Goal: Task Accomplishment & Management: Manage account settings

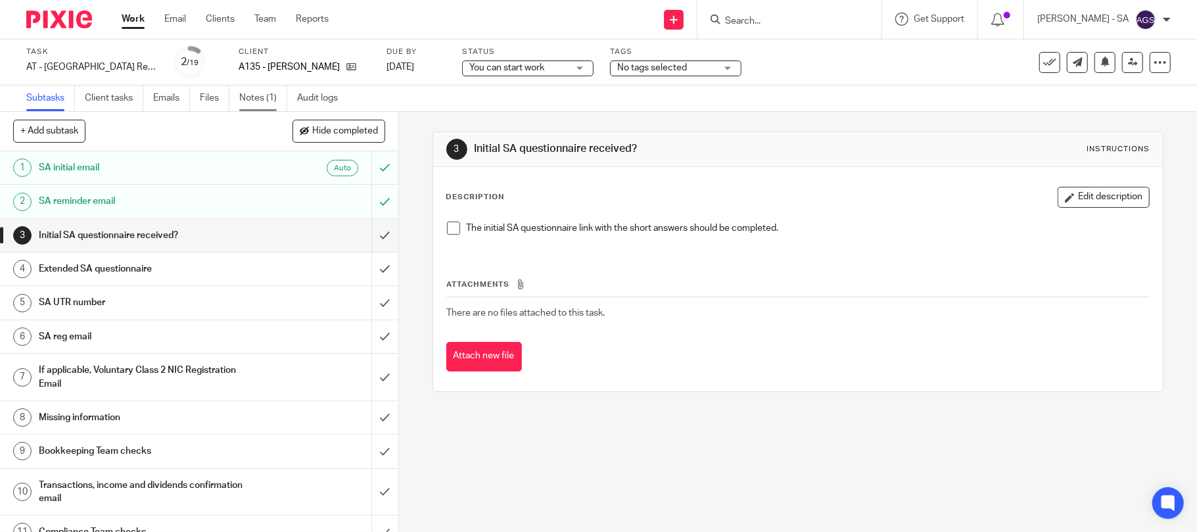
click at [250, 93] on link "Notes (1)" at bounding box center [263, 98] width 48 height 26
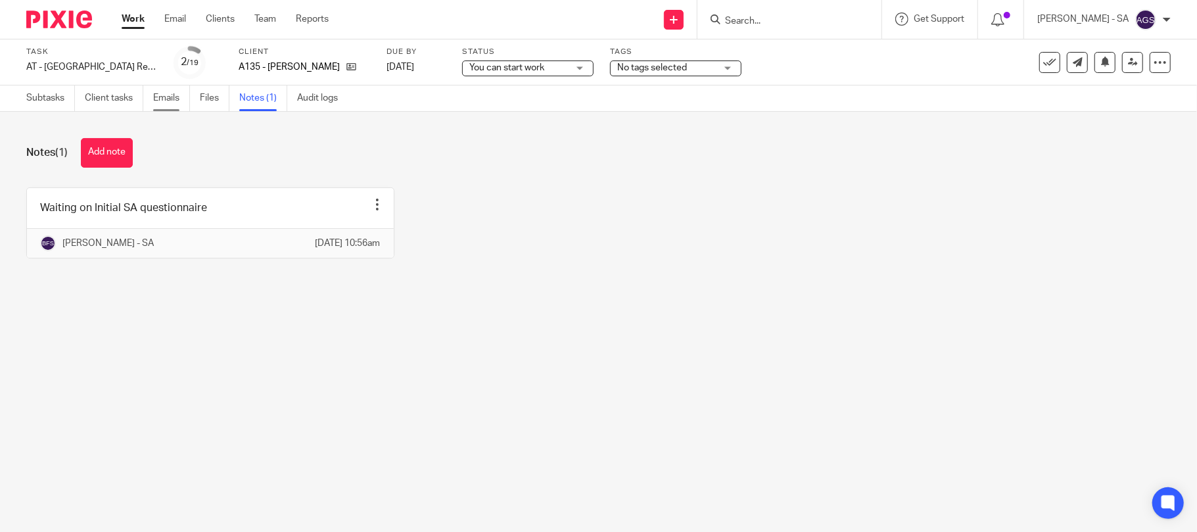
click at [166, 96] on link "Emails" at bounding box center [171, 98] width 37 height 26
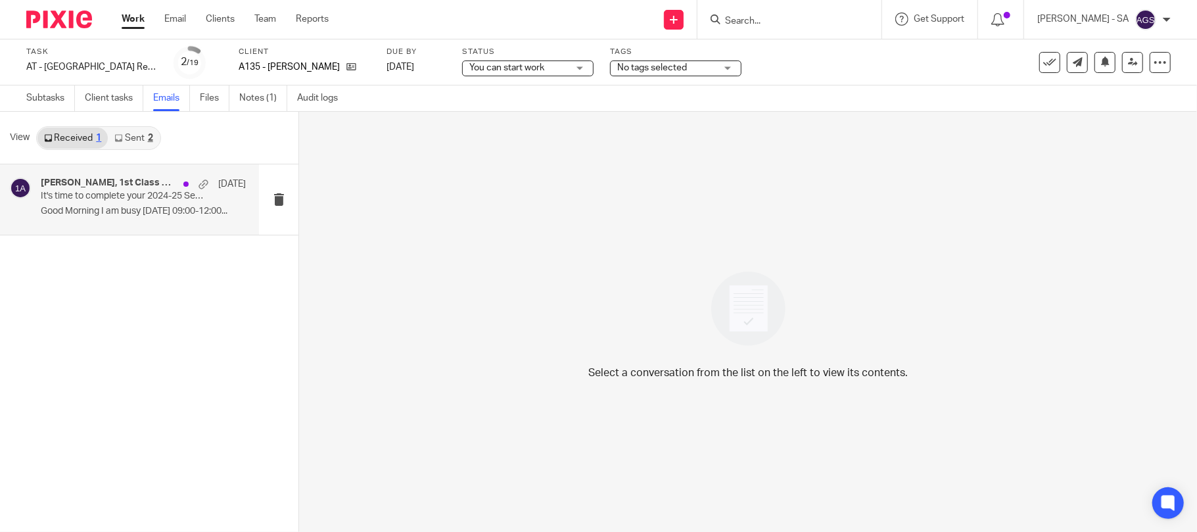
click at [91, 214] on p "Good Morning I am busy Thursday 09:00-12:00..." at bounding box center [143, 211] width 205 height 11
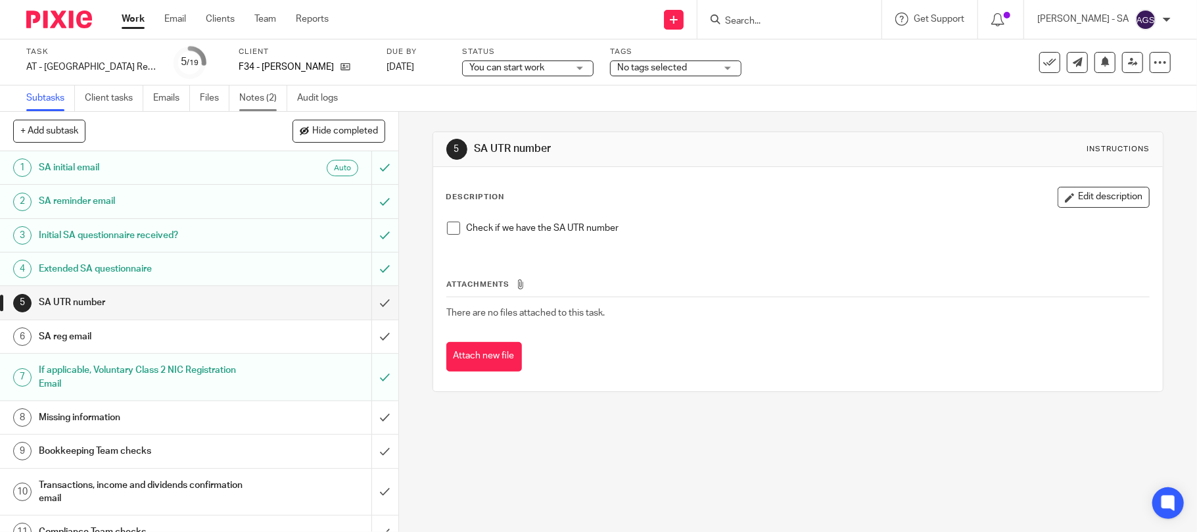
click at [251, 88] on link "Notes (2)" at bounding box center [263, 98] width 48 height 26
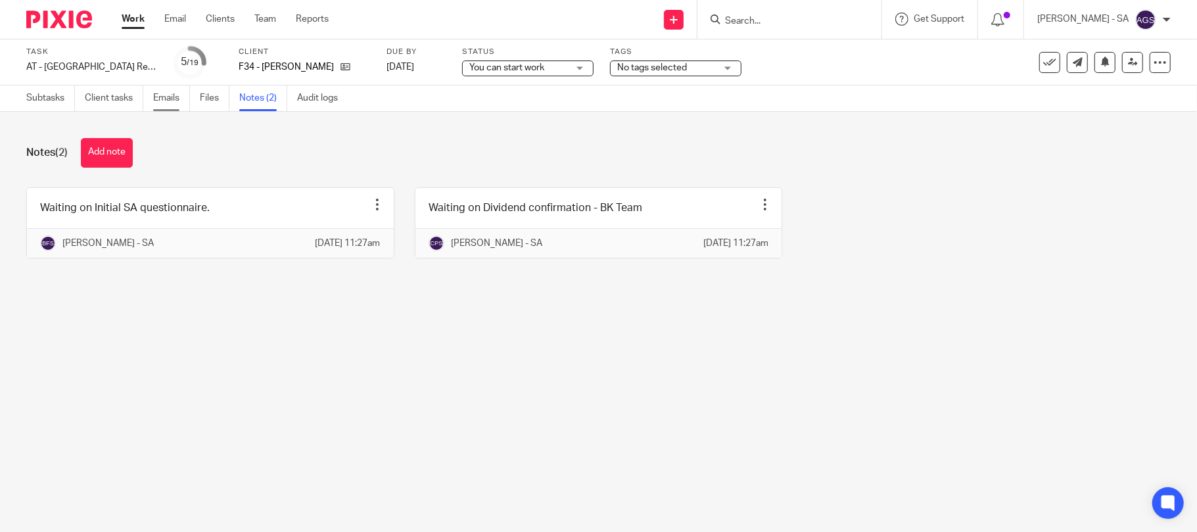
click at [161, 99] on link "Emails" at bounding box center [171, 98] width 37 height 26
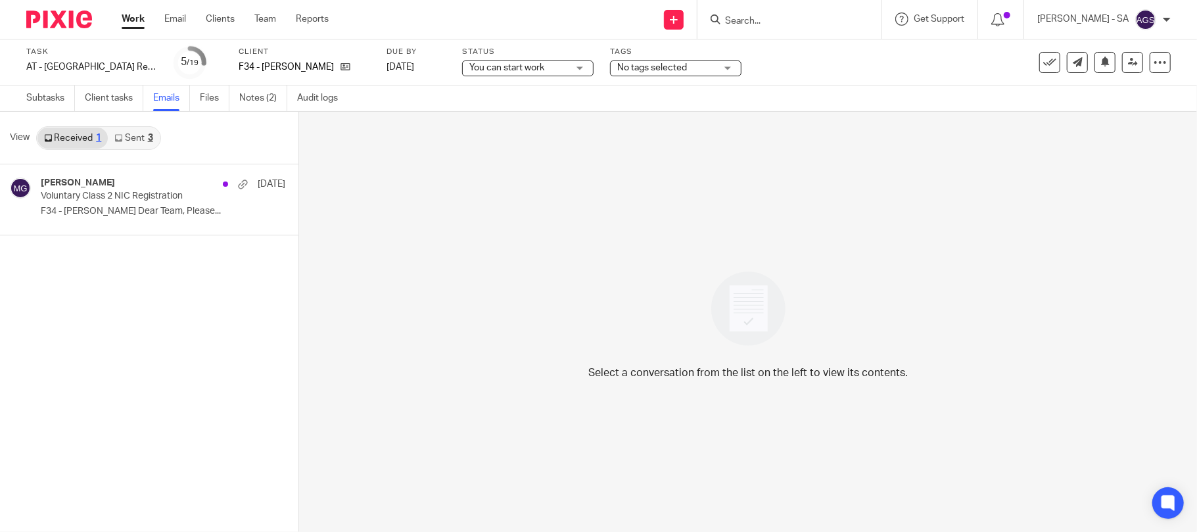
click at [125, 137] on link "Sent 3" at bounding box center [133, 138] width 51 height 21
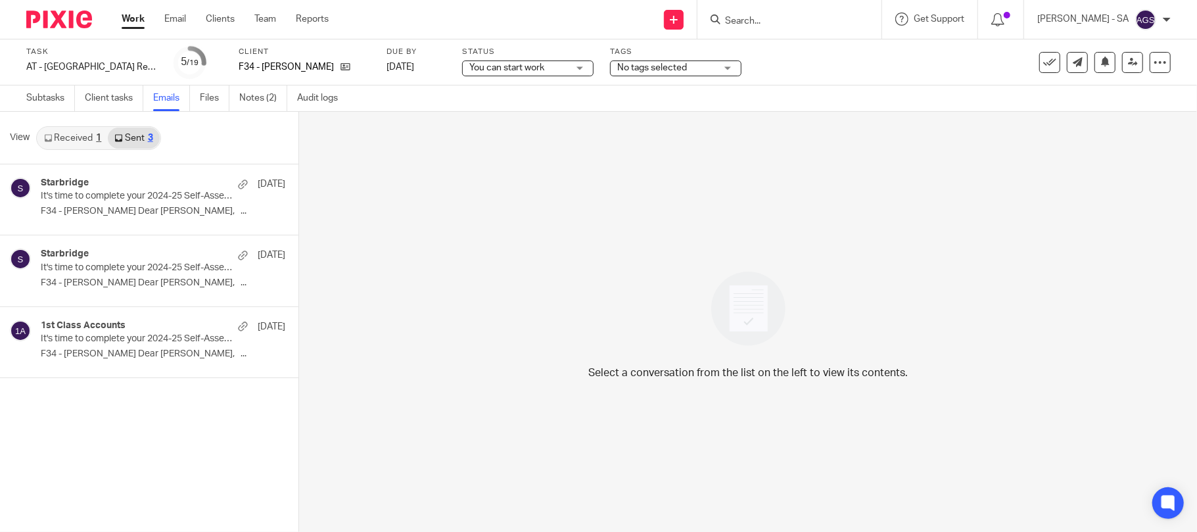
click at [71, 141] on link "Received 1" at bounding box center [72, 138] width 70 height 21
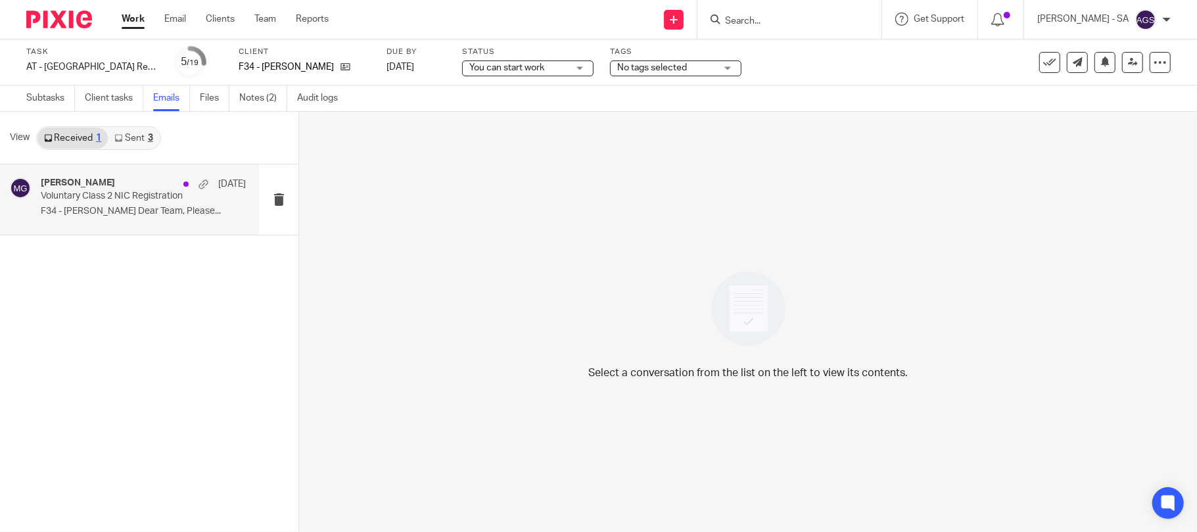
click at [82, 206] on p "F34 - LOUISE FRAME Dear Team, Please..." at bounding box center [143, 211] width 205 height 11
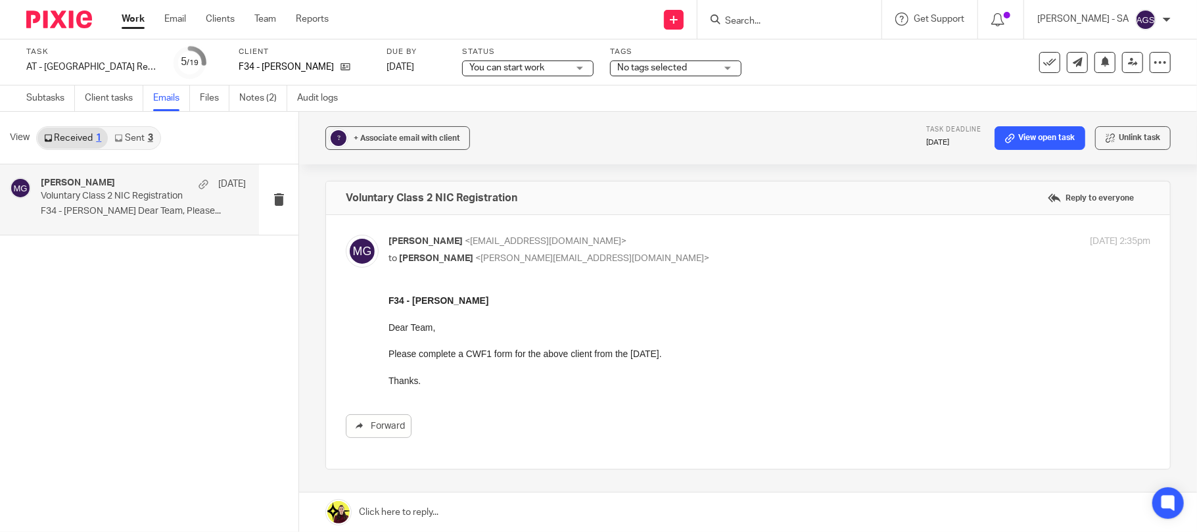
click at [143, 141] on link "Sent 3" at bounding box center [133, 138] width 51 height 21
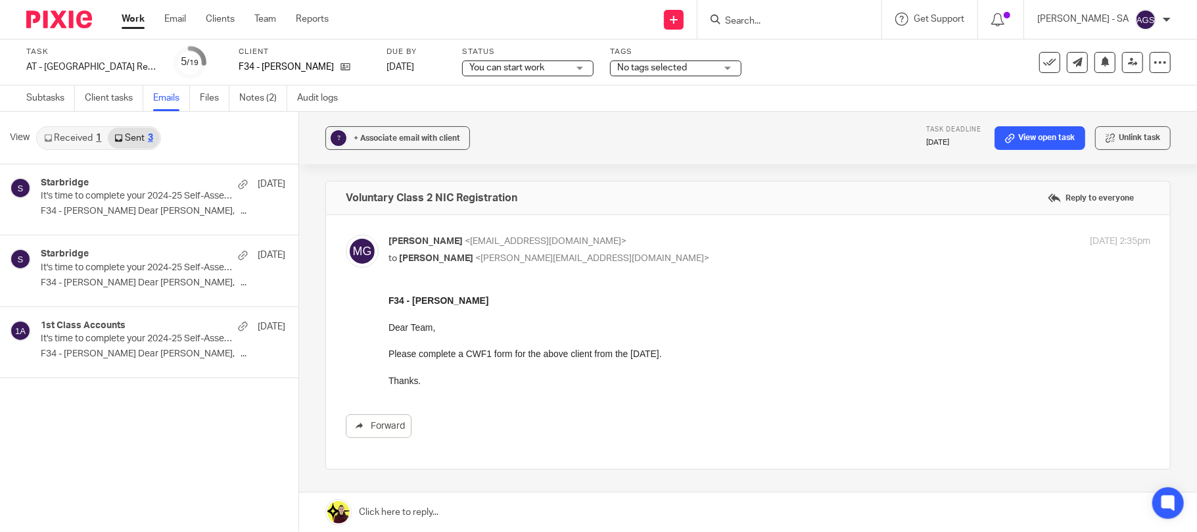
click at [25, 100] on div "Subtasks Client tasks Emails Files Notes (2) Audit logs" at bounding box center [185, 98] width 371 height 26
click at [51, 101] on link "Subtasks" at bounding box center [50, 98] width 49 height 26
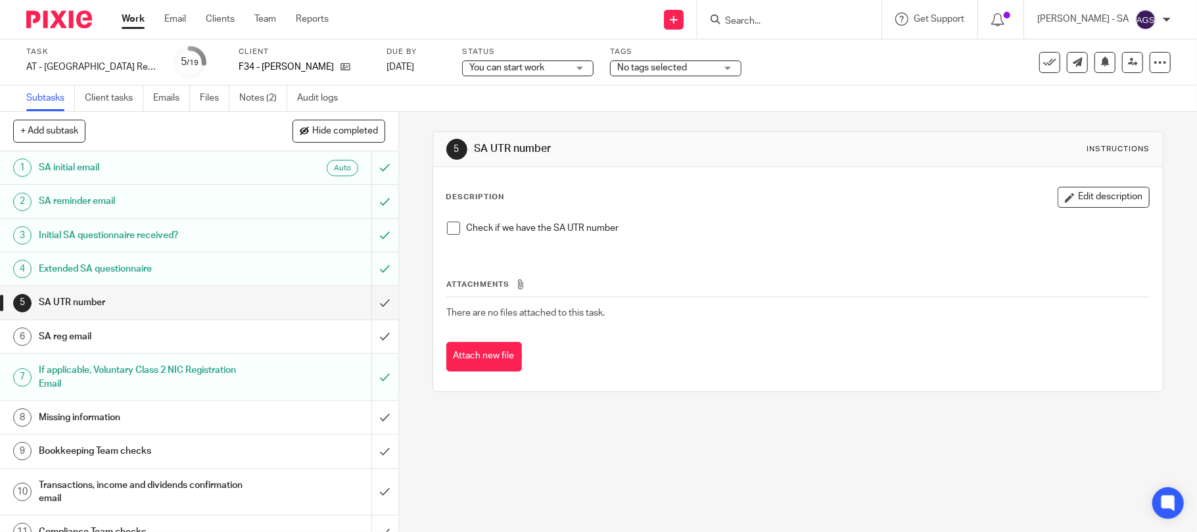
click at [450, 230] on span at bounding box center [453, 228] width 13 height 13
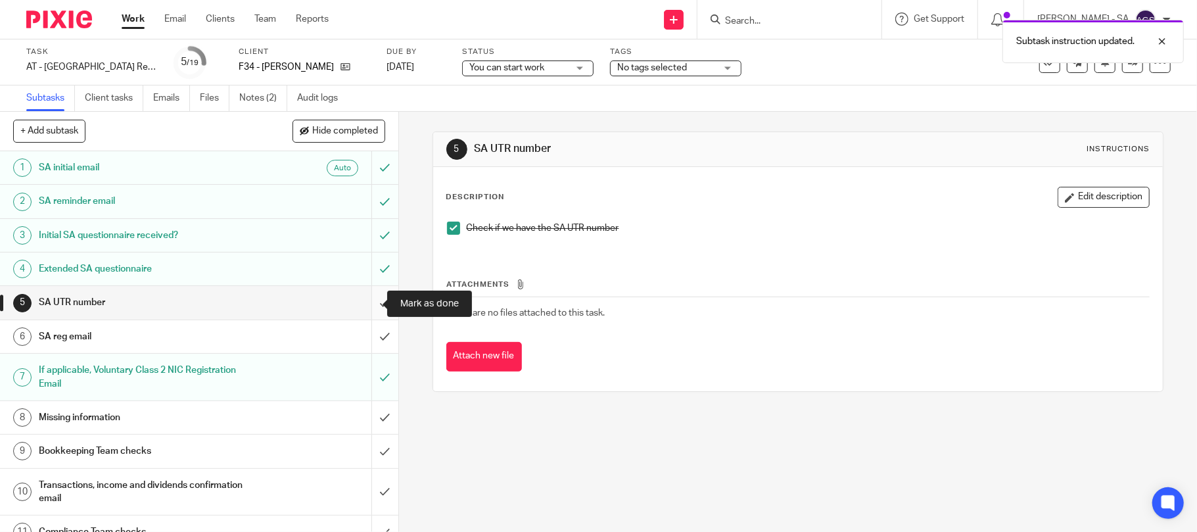
click at [374, 306] on input "submit" at bounding box center [199, 302] width 398 height 33
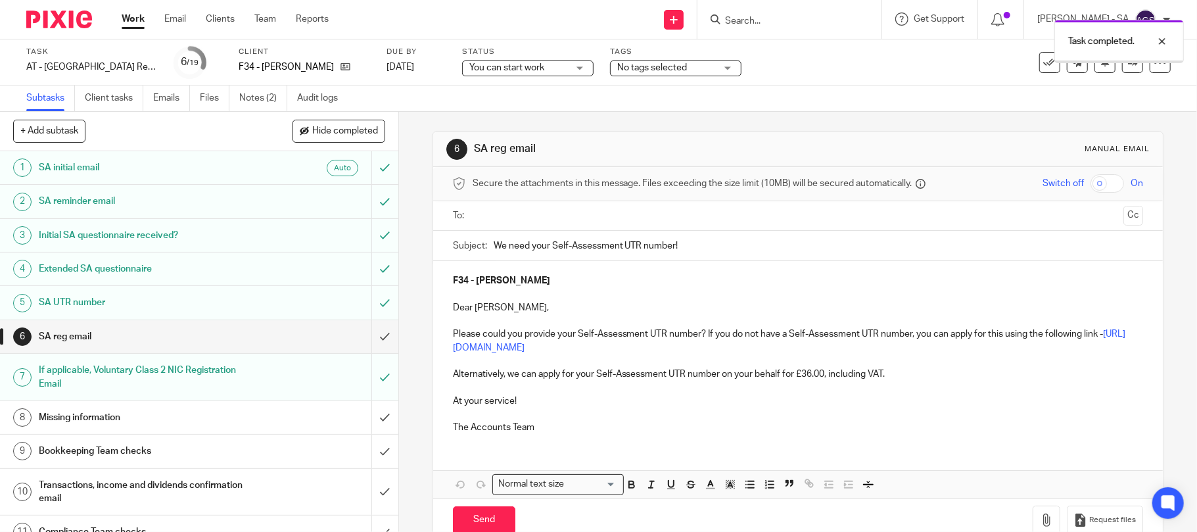
click at [364, 333] on input "submit" at bounding box center [199, 336] width 398 height 33
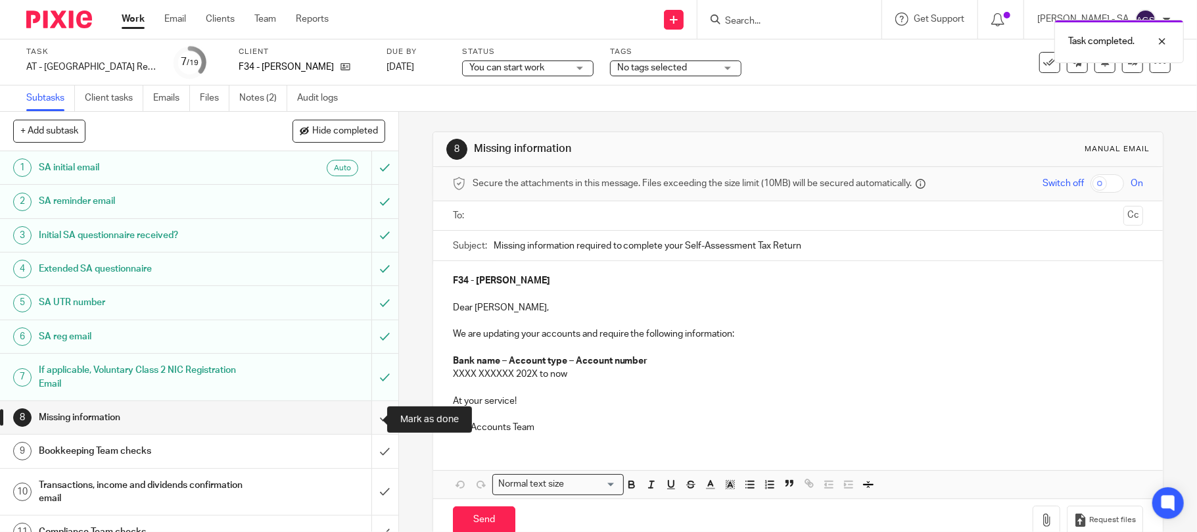
click at [364, 416] on input "submit" at bounding box center [199, 417] width 398 height 33
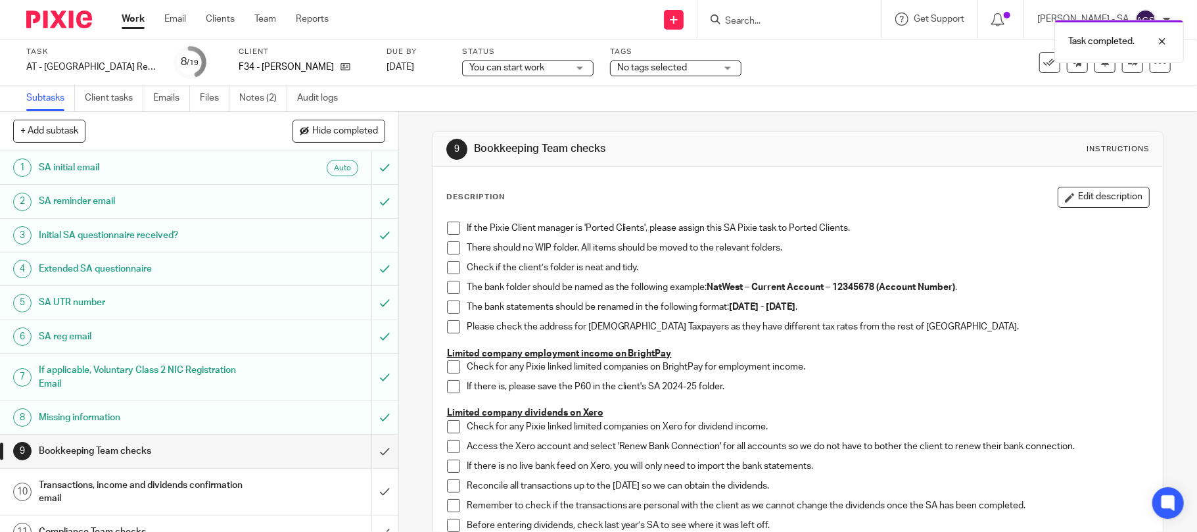
click at [447, 234] on span at bounding box center [453, 228] width 13 height 13
click at [447, 252] on span at bounding box center [453, 247] width 13 height 13
click at [447, 270] on span at bounding box center [453, 267] width 13 height 13
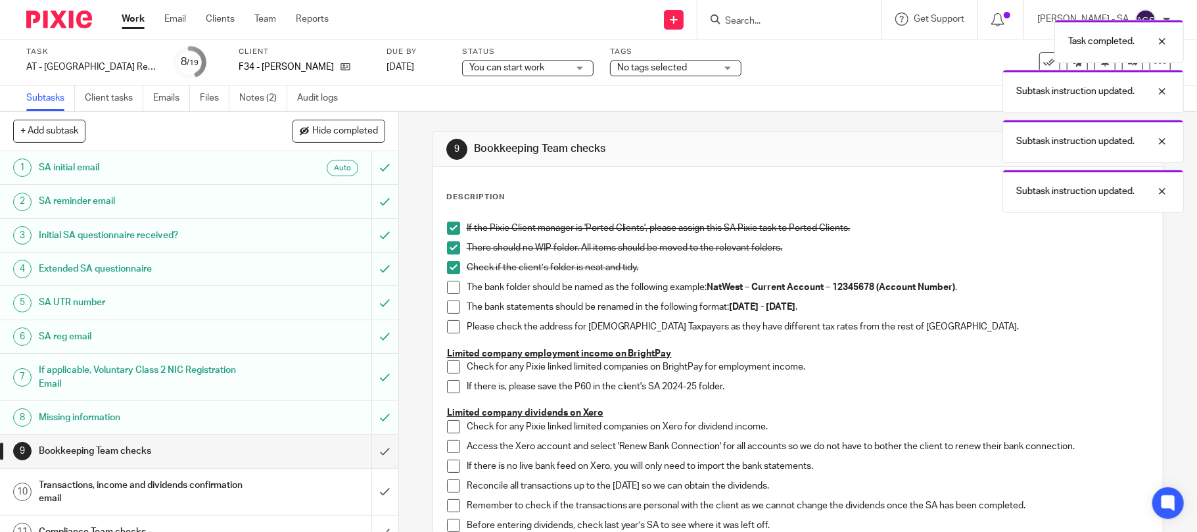
click at [447, 283] on span at bounding box center [453, 287] width 13 height 13
click at [447, 311] on span at bounding box center [453, 306] width 13 height 13
click at [447, 325] on span at bounding box center [453, 326] width 13 height 13
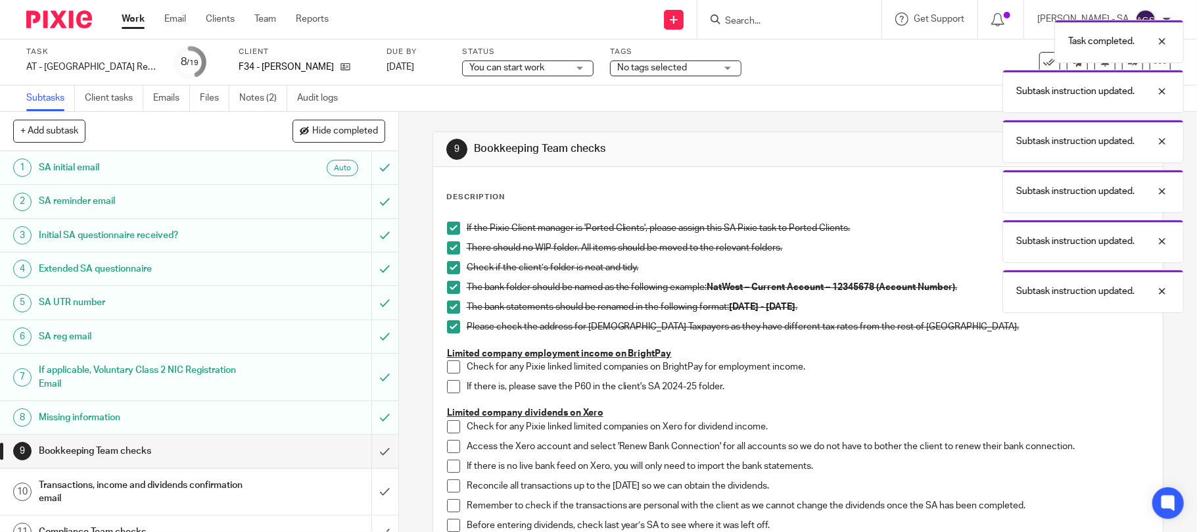
click at [448, 377] on li "Check for any Pixie linked limited companies on BrightPay for employment income." at bounding box center [798, 370] width 703 height 20
click at [447, 389] on span at bounding box center [453, 386] width 13 height 13
click at [451, 358] on u "Limited company employment income on BrightPay" at bounding box center [559, 353] width 225 height 9
click at [448, 367] on span at bounding box center [453, 366] width 13 height 13
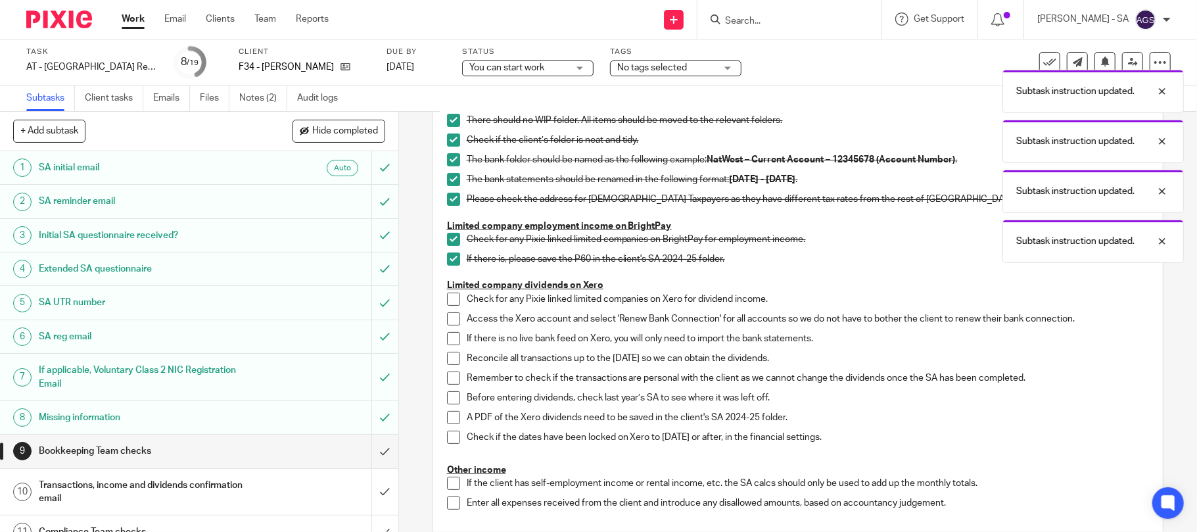
scroll to position [282, 0]
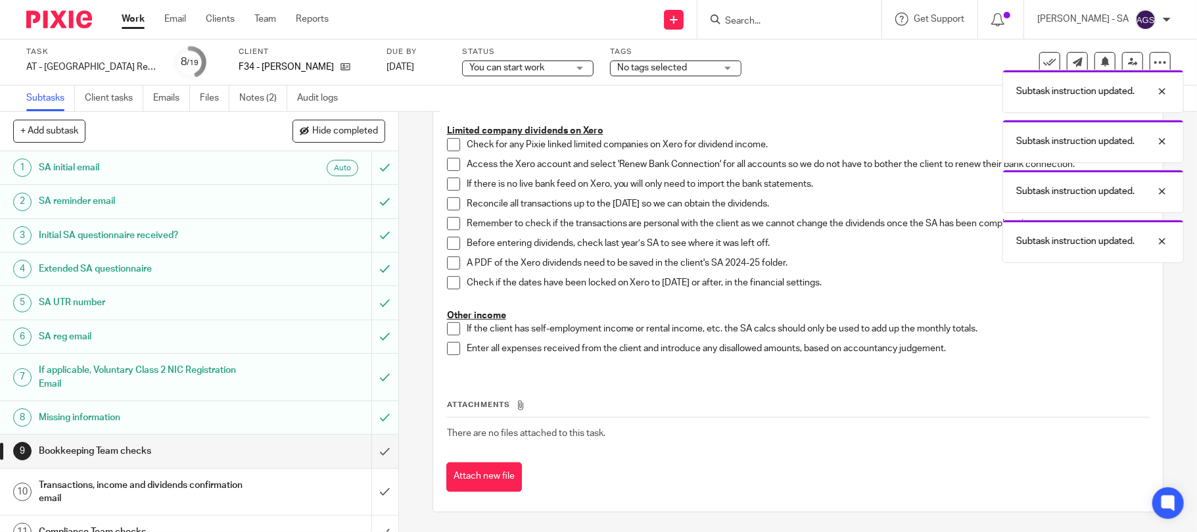
click at [448, 141] on span at bounding box center [453, 144] width 13 height 13
click at [447, 160] on span at bounding box center [453, 164] width 13 height 13
click at [448, 185] on span at bounding box center [453, 184] width 13 height 13
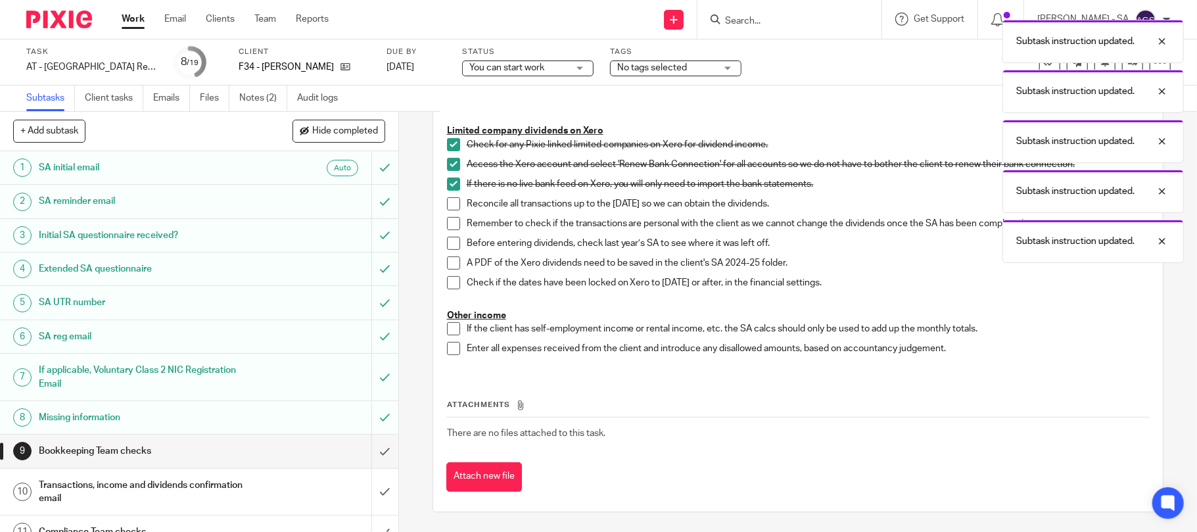
click at [448, 202] on span at bounding box center [453, 203] width 13 height 13
click at [448, 222] on span at bounding box center [453, 223] width 13 height 13
click at [448, 243] on span at bounding box center [453, 243] width 13 height 13
click at [447, 266] on span at bounding box center [453, 262] width 13 height 13
click at [447, 279] on span at bounding box center [453, 282] width 13 height 13
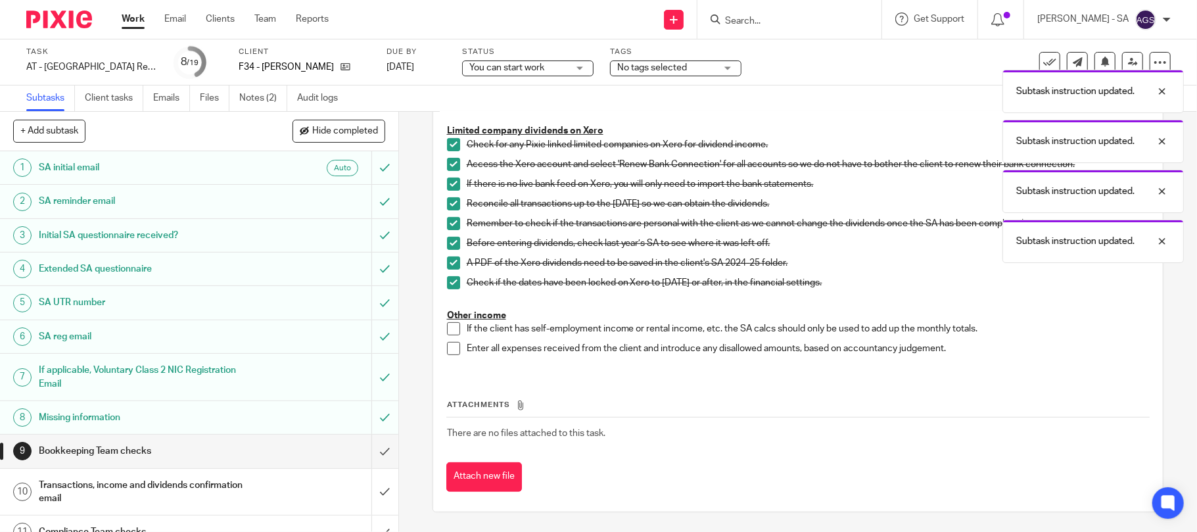
click at [452, 327] on span at bounding box center [453, 328] width 13 height 13
click at [450, 353] on span at bounding box center [453, 348] width 13 height 13
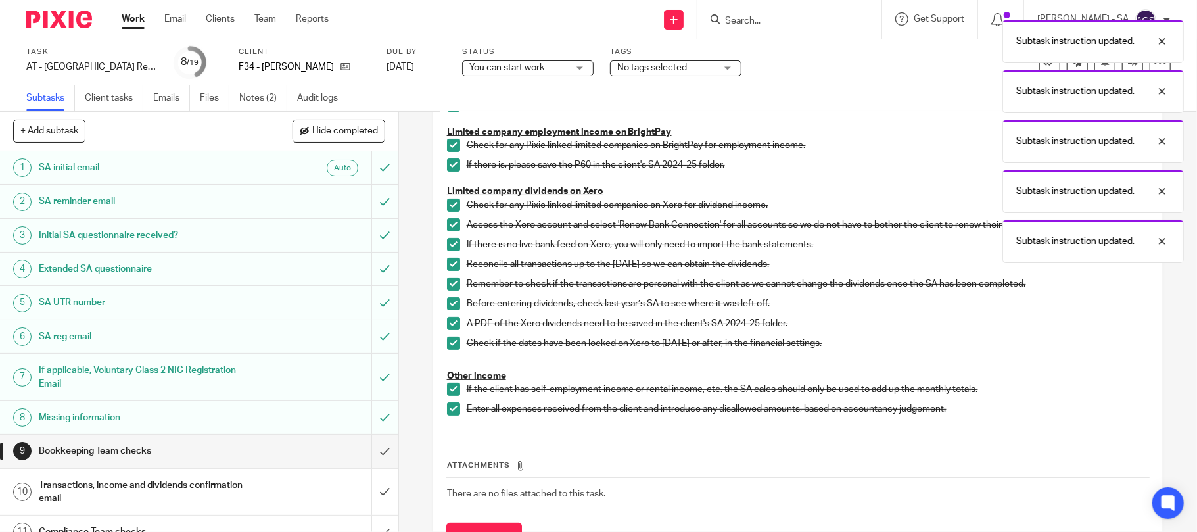
scroll to position [195, 0]
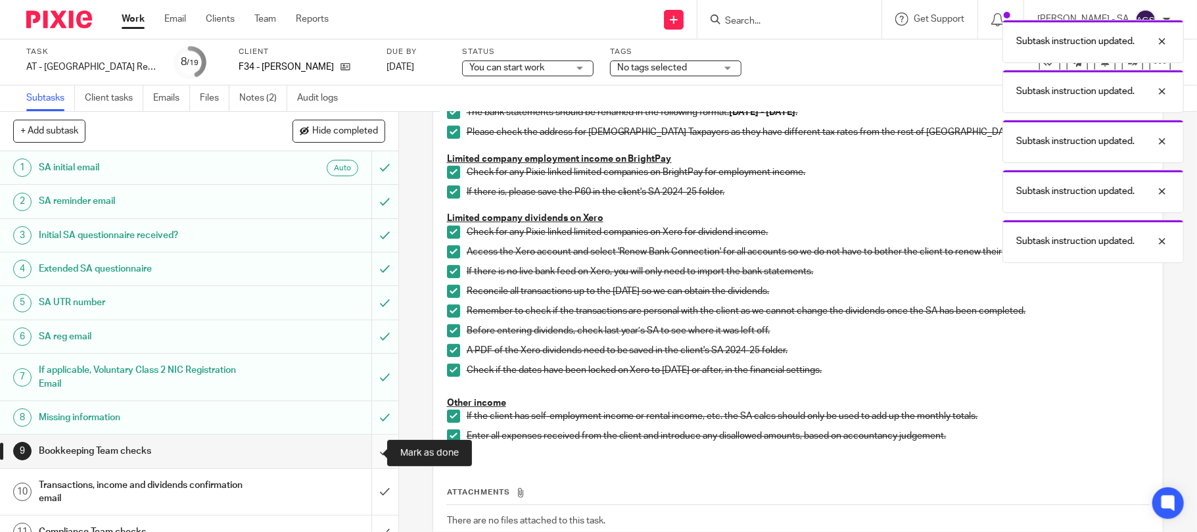
click at [369, 451] on input "submit" at bounding box center [199, 451] width 398 height 33
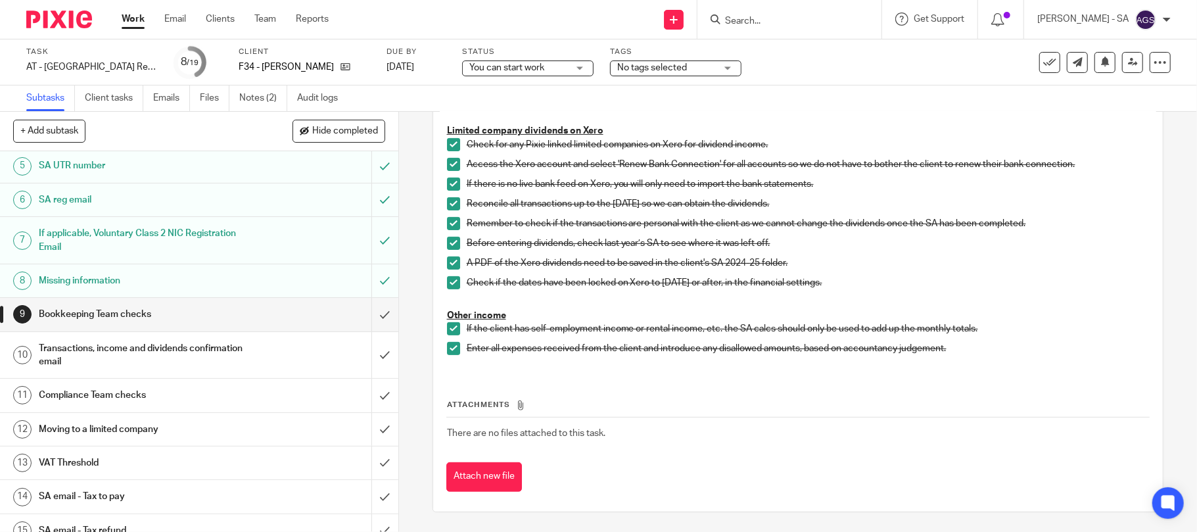
scroll to position [130, 0]
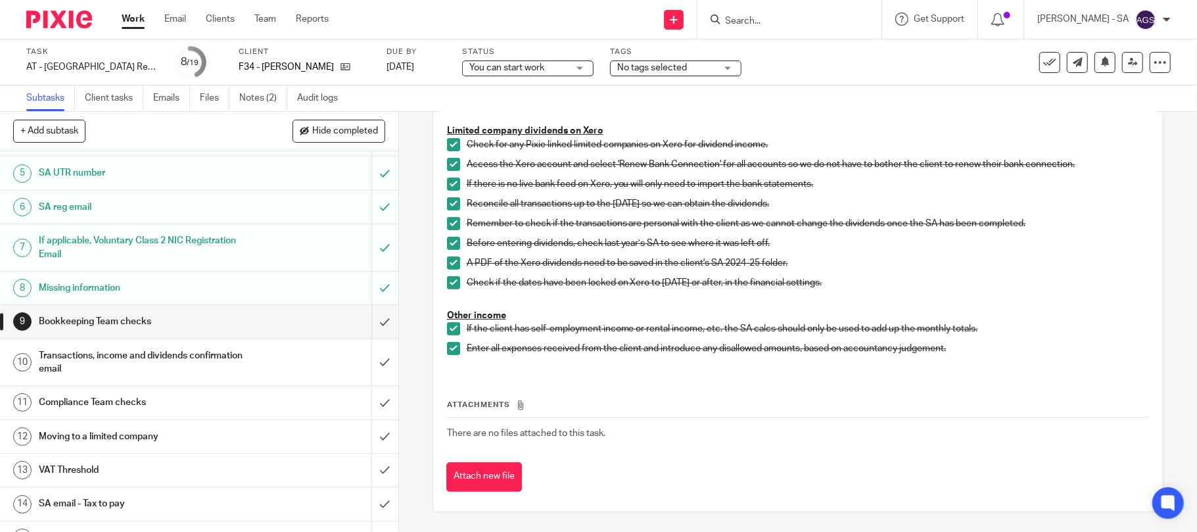
click at [350, 327] on link "9 Bookkeeping Team checks" at bounding box center [185, 321] width 371 height 33
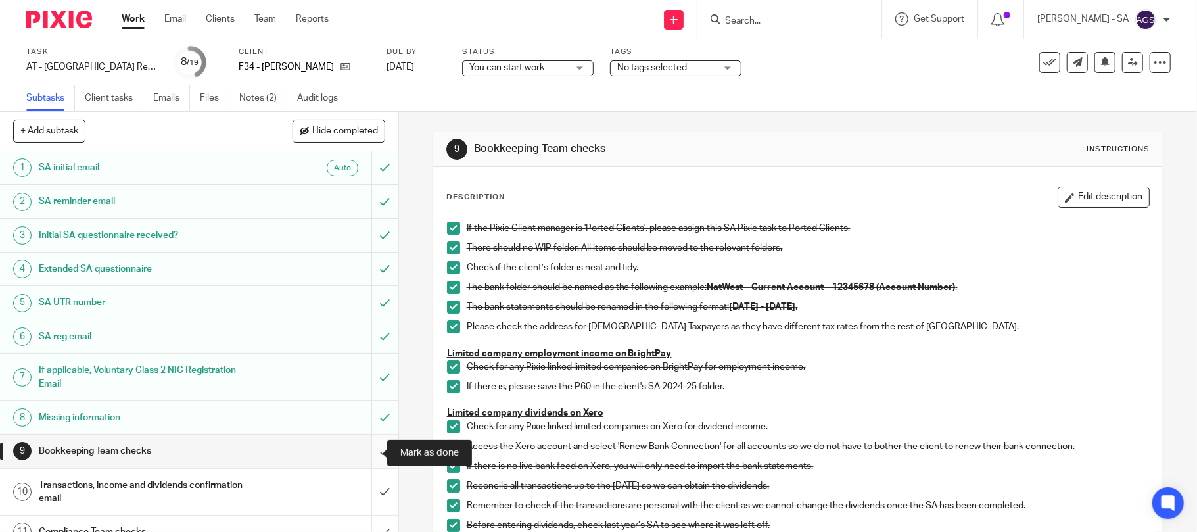
click at [367, 442] on input "submit" at bounding box center [199, 451] width 398 height 33
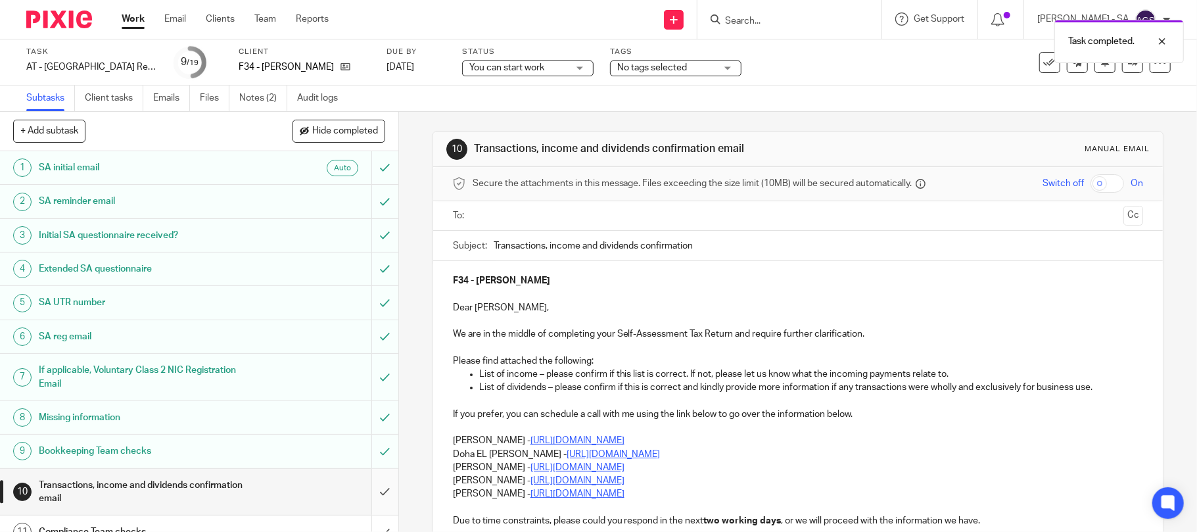
drag, startPoint x: 0, startPoint y: 0, endPoint x: 364, endPoint y: 493, distance: 613.0
click at [364, 493] on input "submit" at bounding box center [199, 492] width 398 height 47
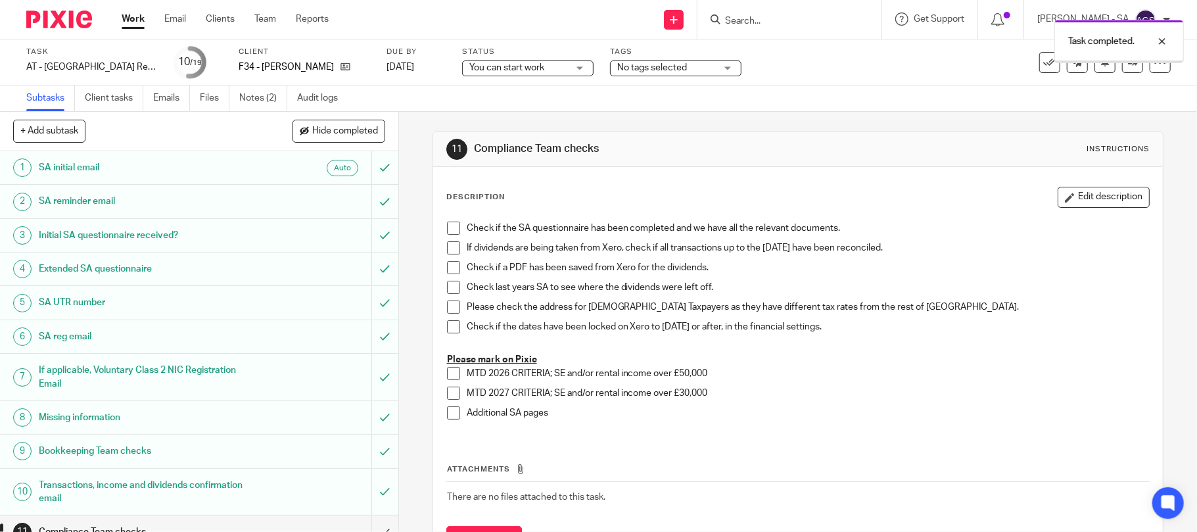
scroll to position [305, 0]
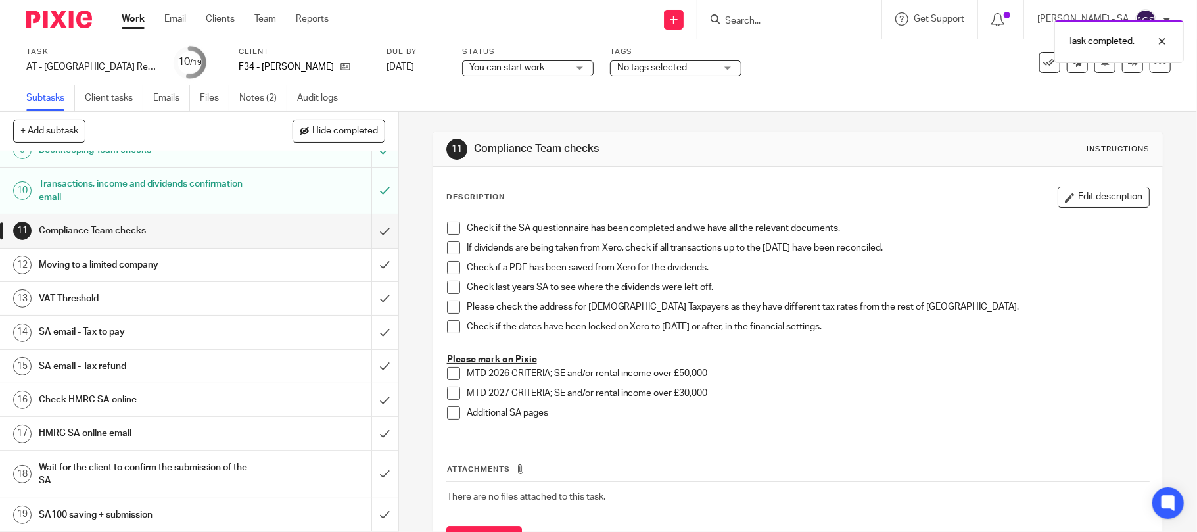
click at [113, 329] on h1 "SA email - Tax to pay" at bounding box center [145, 332] width 213 height 20
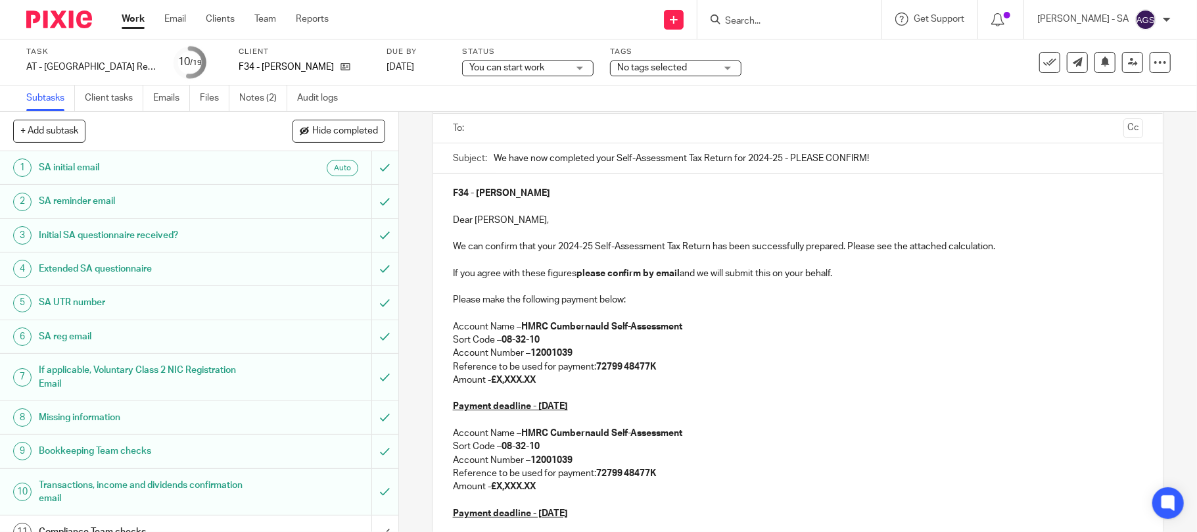
scroll to position [175, 0]
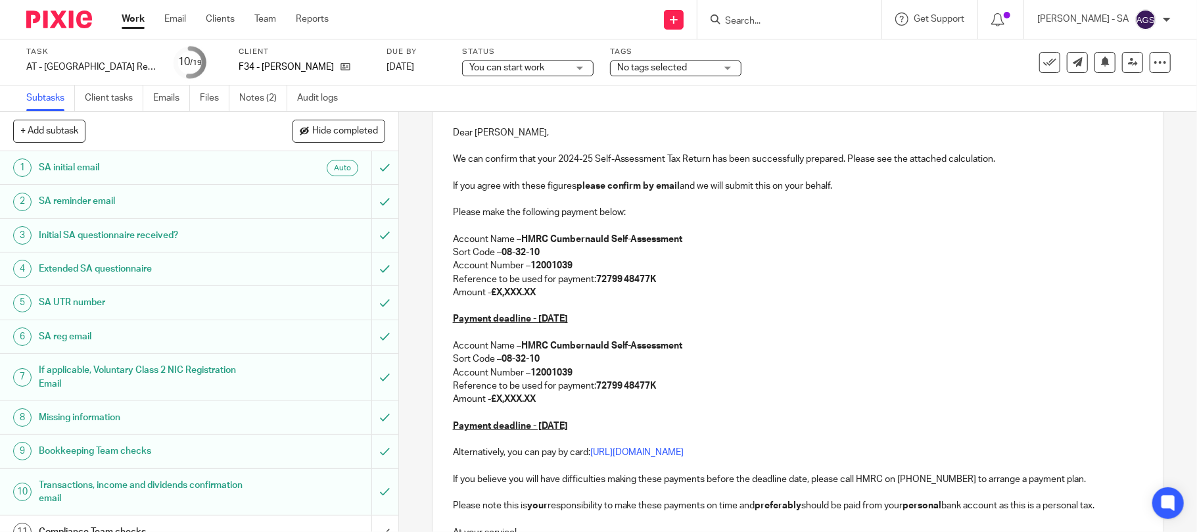
click at [539, 293] on p "Amount - £X,XXX.XX" at bounding box center [798, 292] width 691 height 13
drag, startPoint x: 533, startPoint y: 394, endPoint x: 548, endPoint y: 395, distance: 15.1
click at [534, 394] on strong "£X,XXX.XX" at bounding box center [513, 398] width 45 height 9
click at [548, 395] on p "Amount - £X,XXX.XX" at bounding box center [798, 398] width 691 height 13
click at [488, 298] on p "Amount - £" at bounding box center [798, 292] width 691 height 13
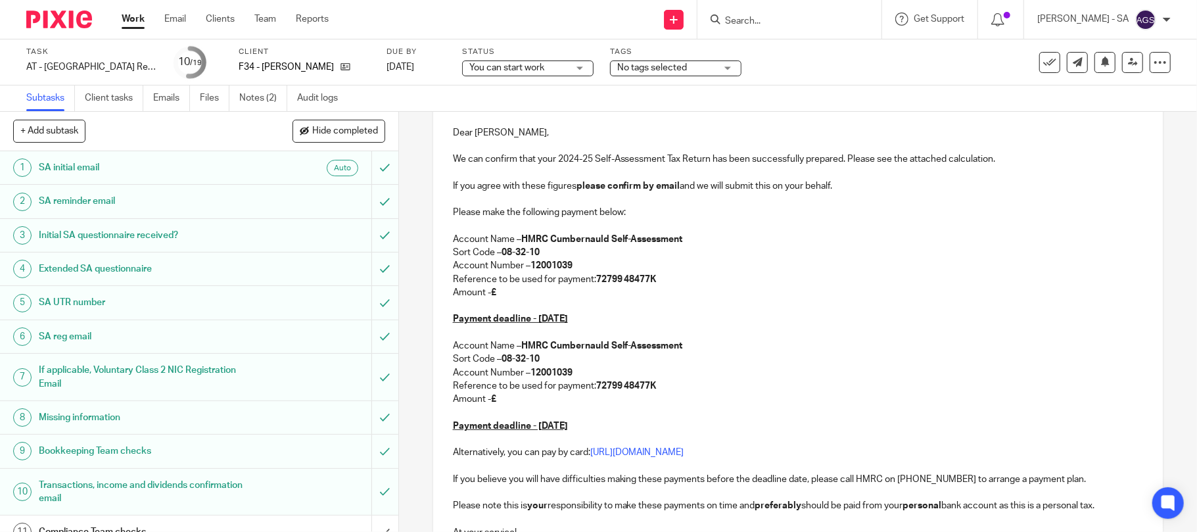
click at [498, 295] on p "Amount - £" at bounding box center [798, 292] width 691 height 13
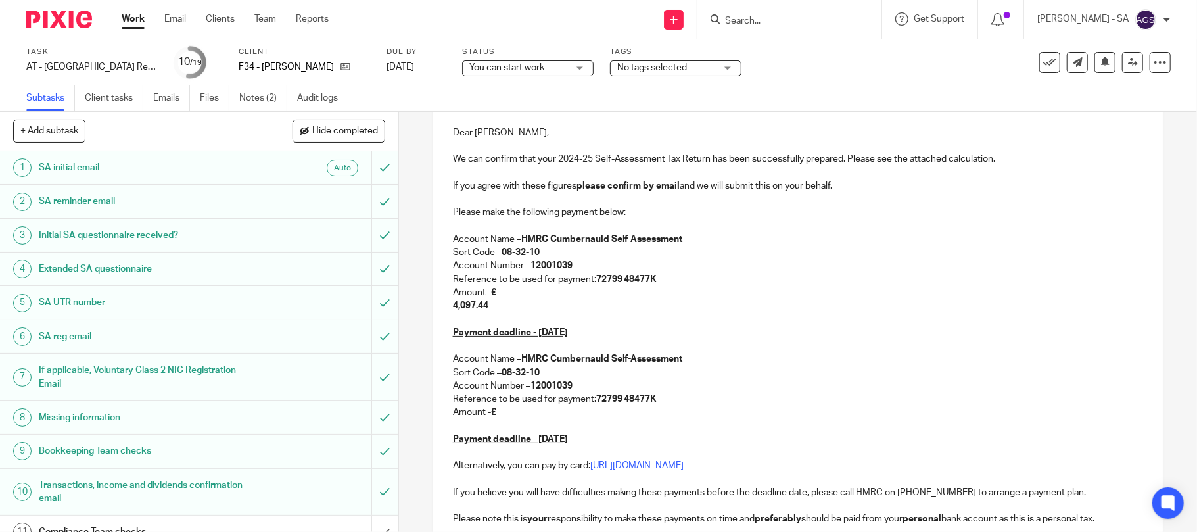
click at [442, 317] on div "F34 - LOUISE FRAME Dear Louise, We can confirm that your 2024-25 Self-Assessmen…" at bounding box center [798, 337] width 730 height 503
click at [442, 306] on div "F34 - LOUISE FRAME Dear Louise, We can confirm that your 2024-25 Self-Assessmen…" at bounding box center [798, 337] width 730 height 503
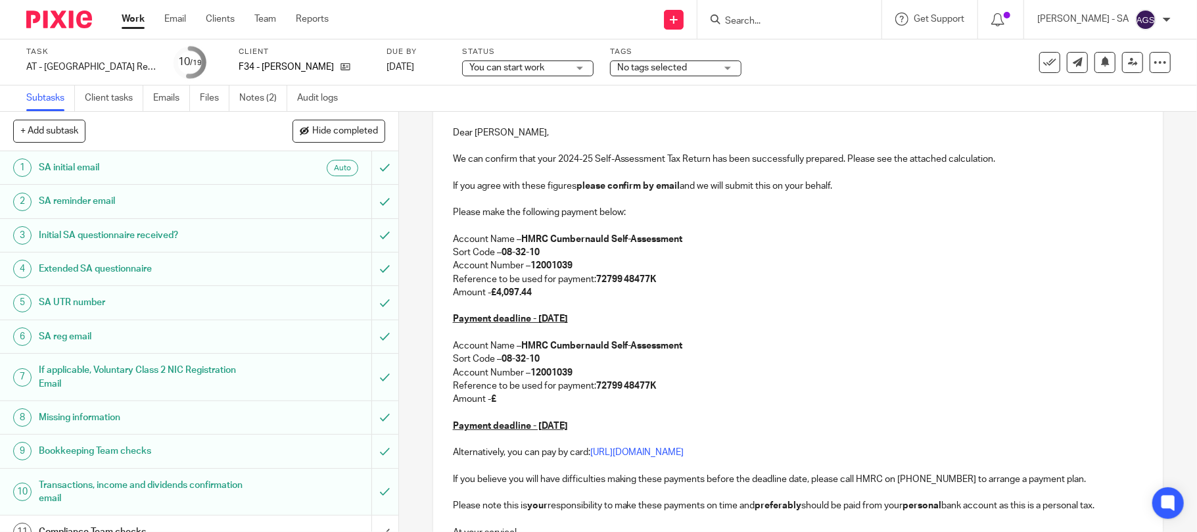
click at [510, 400] on p "Amount - £" at bounding box center [798, 398] width 691 height 13
click at [492, 404] on p "Amount - £" at bounding box center [798, 398] width 691 height 13
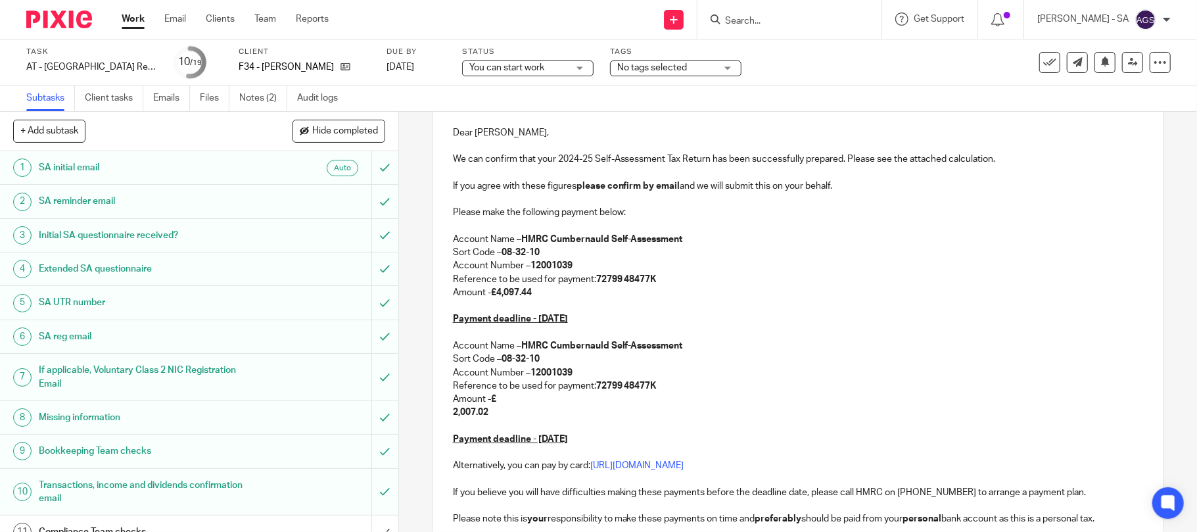
click at [453, 417] on p "Amount - £ 2,007.02" at bounding box center [798, 405] width 691 height 27
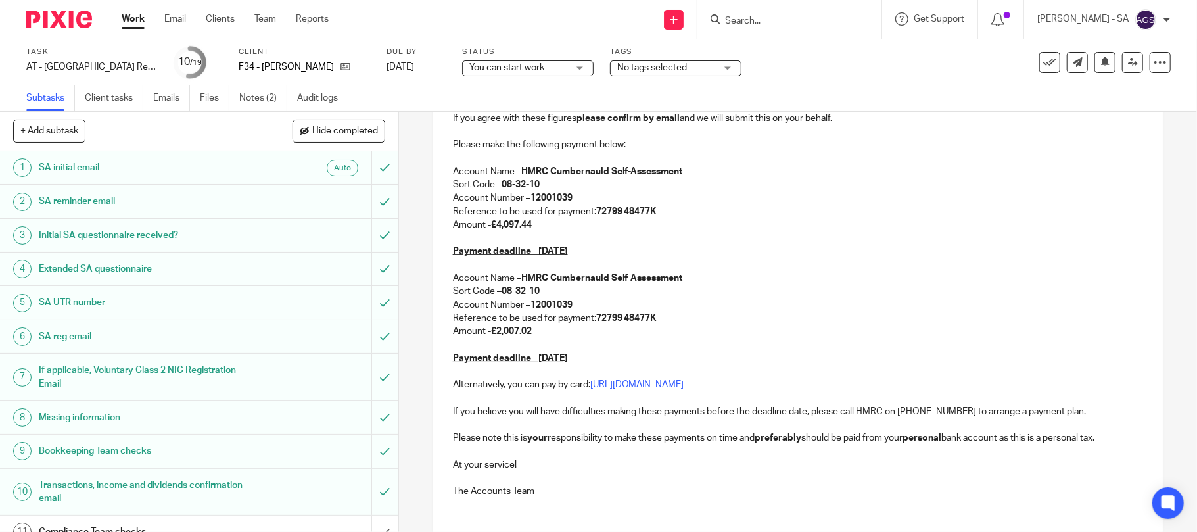
scroll to position [338, 0]
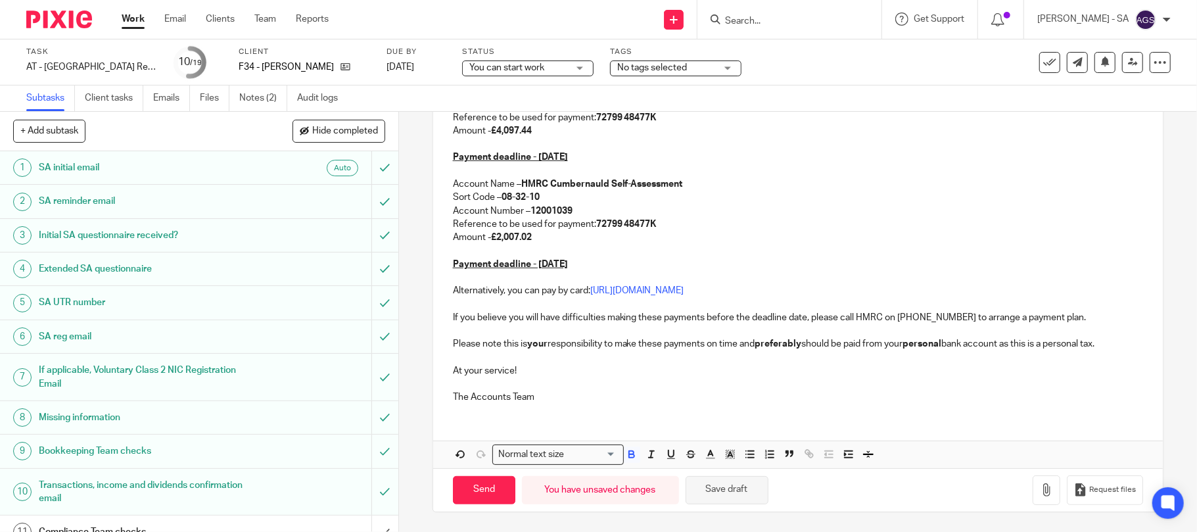
click at [737, 487] on button "Save draft" at bounding box center [727, 490] width 83 height 28
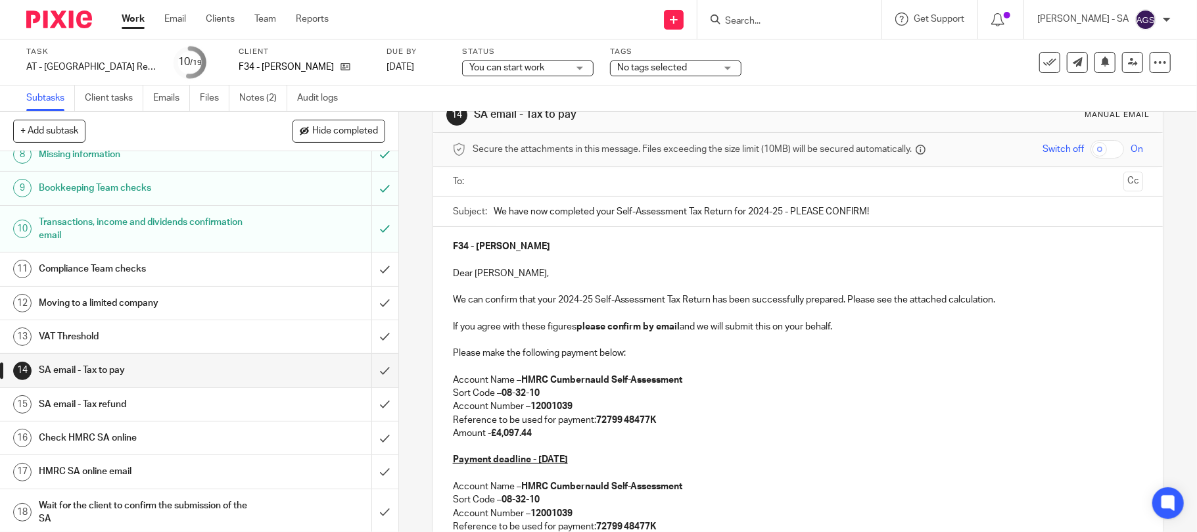
scroll to position [0, 0]
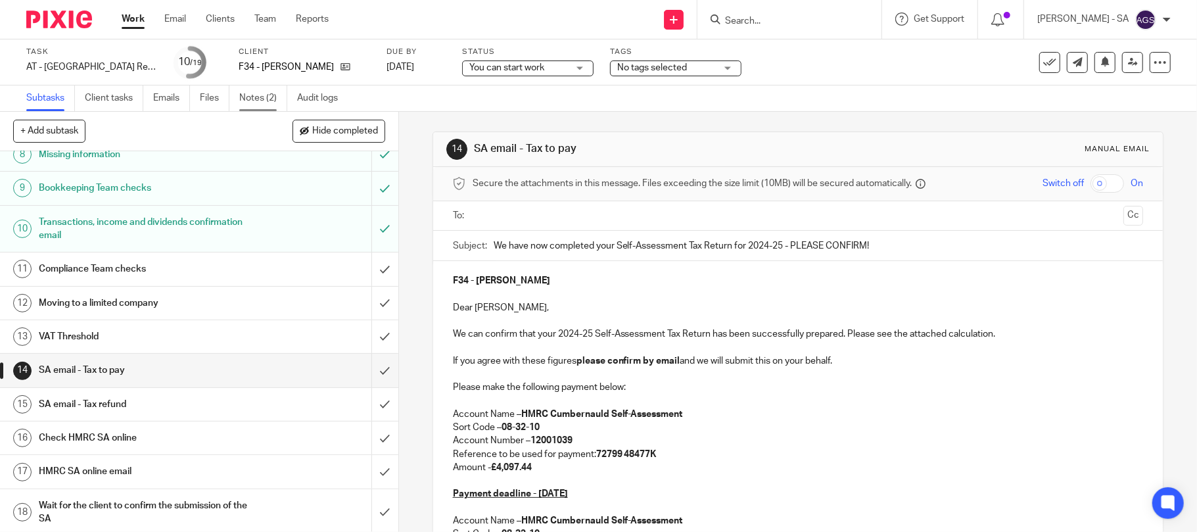
click at [250, 95] on link "Notes (2)" at bounding box center [263, 98] width 48 height 26
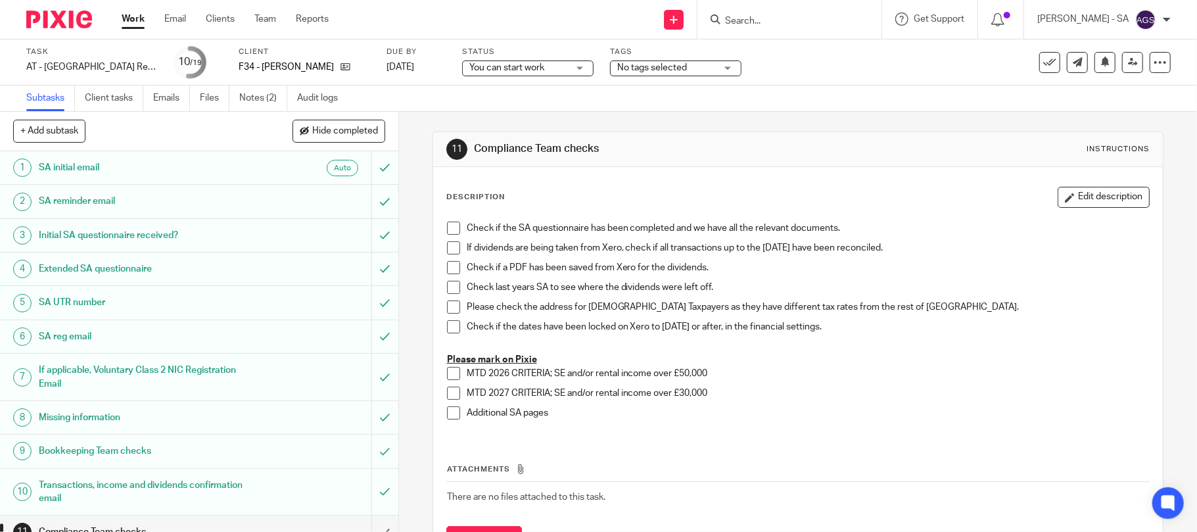
click at [527, 70] on span "You can start work" at bounding box center [506, 67] width 75 height 9
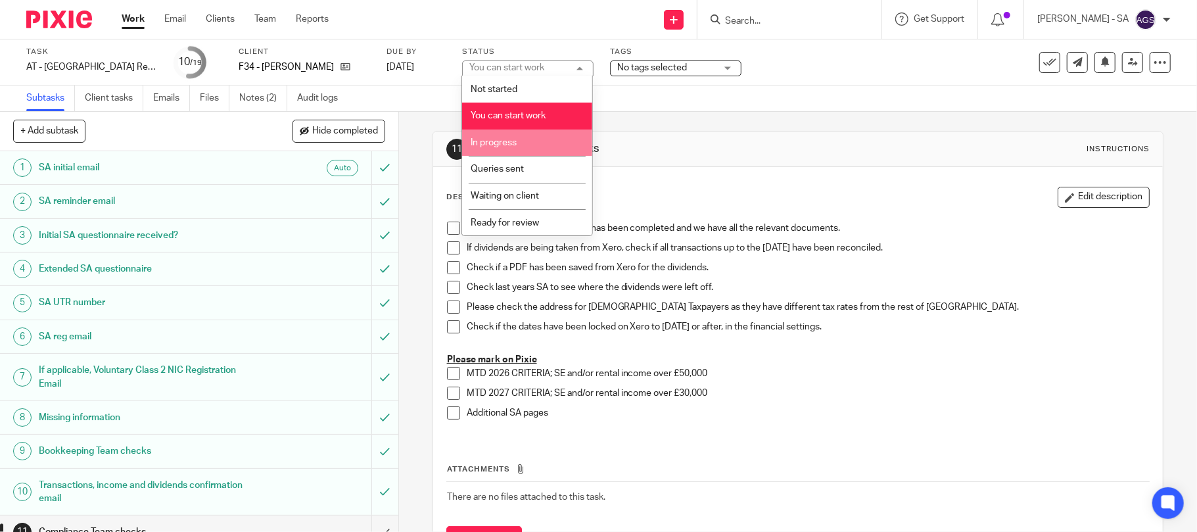
click at [519, 142] on li "In progress" at bounding box center [527, 143] width 130 height 27
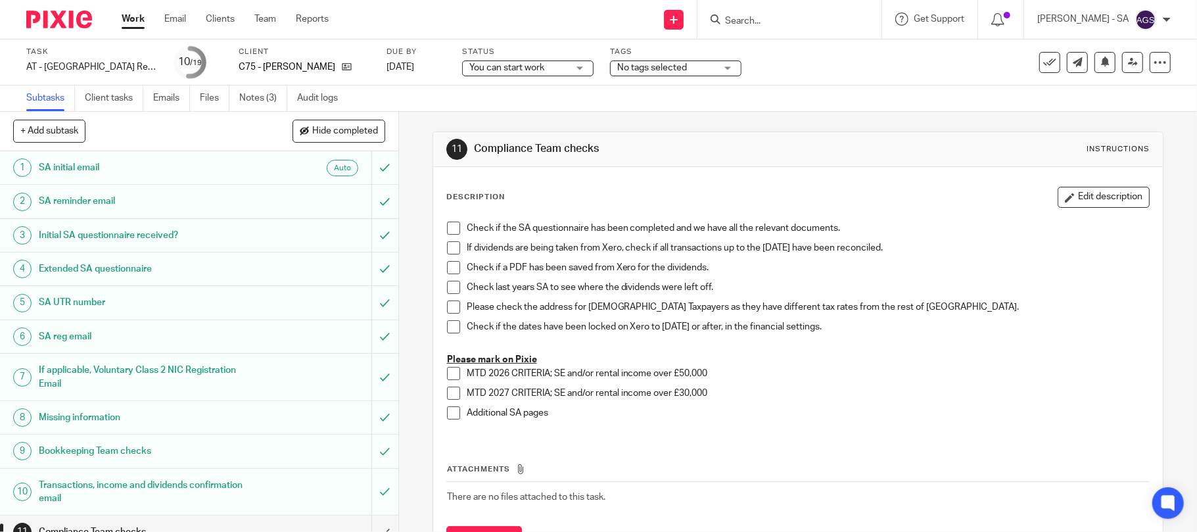
click at [472, 64] on span "You can start work" at bounding box center [506, 67] width 75 height 9
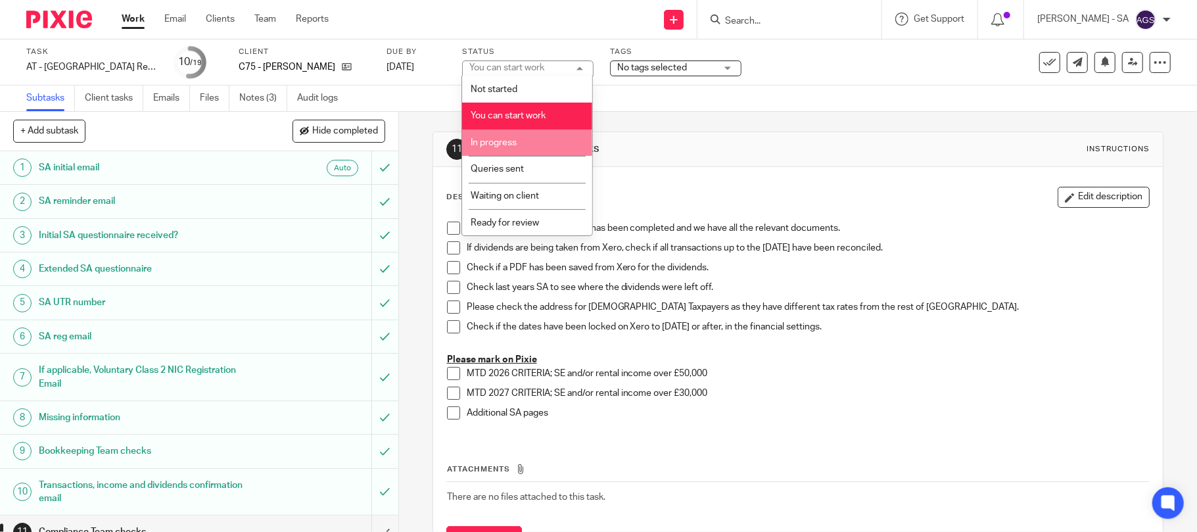
click at [514, 134] on li "In progress" at bounding box center [527, 143] width 130 height 27
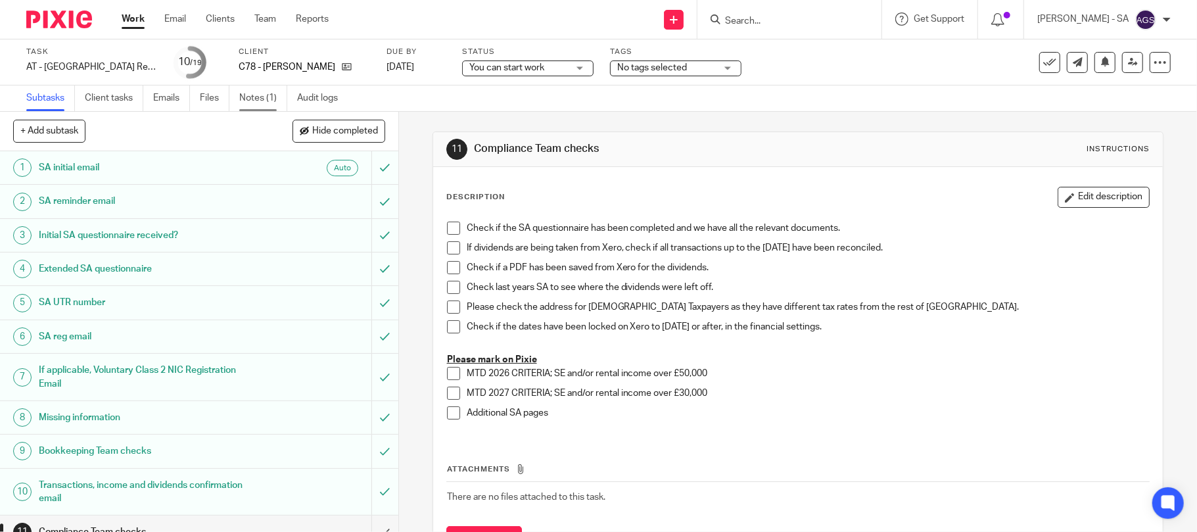
click at [266, 91] on link "Notes (1)" at bounding box center [263, 98] width 48 height 26
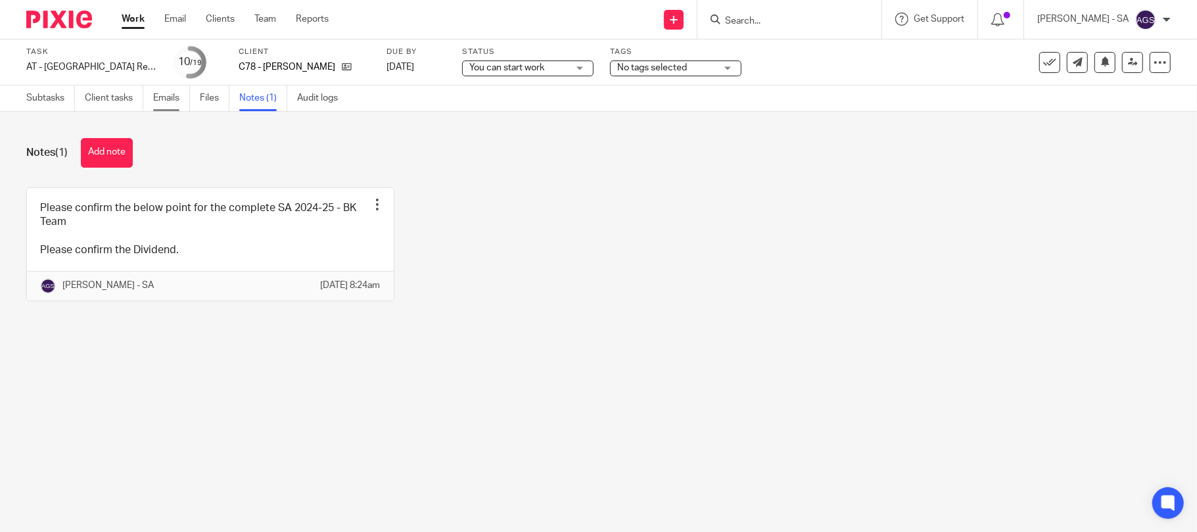
click at [162, 100] on link "Emails" at bounding box center [171, 98] width 37 height 26
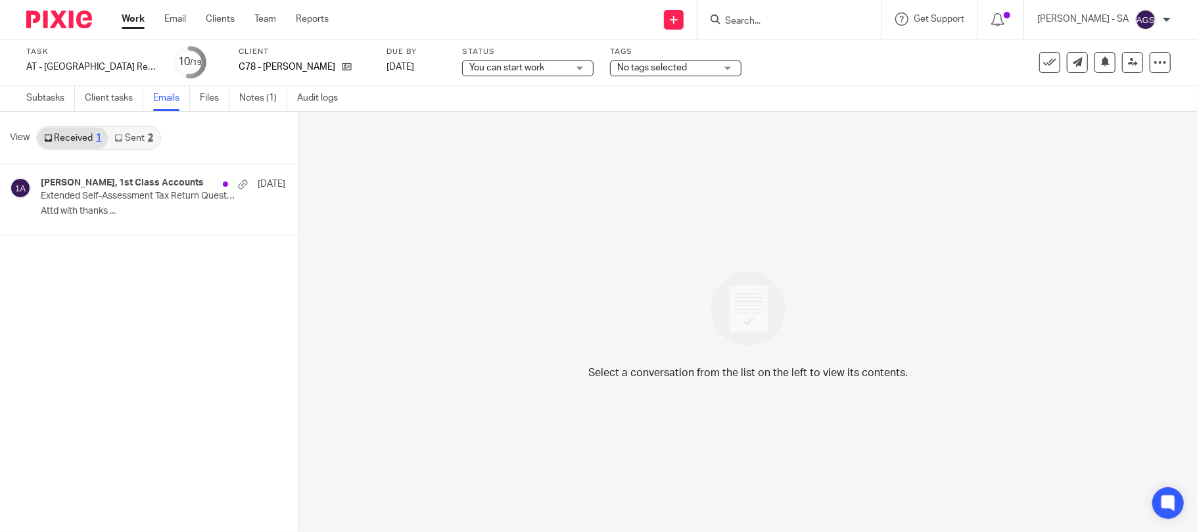
click at [139, 138] on link "Sent 2" at bounding box center [133, 138] width 51 height 21
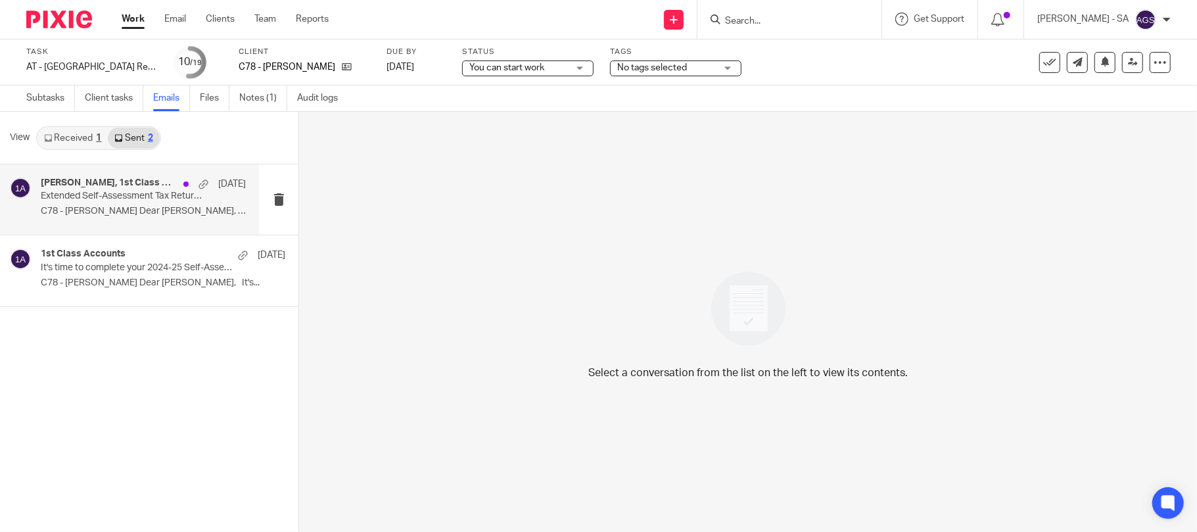
click at [88, 134] on link "Received 1" at bounding box center [72, 138] width 70 height 21
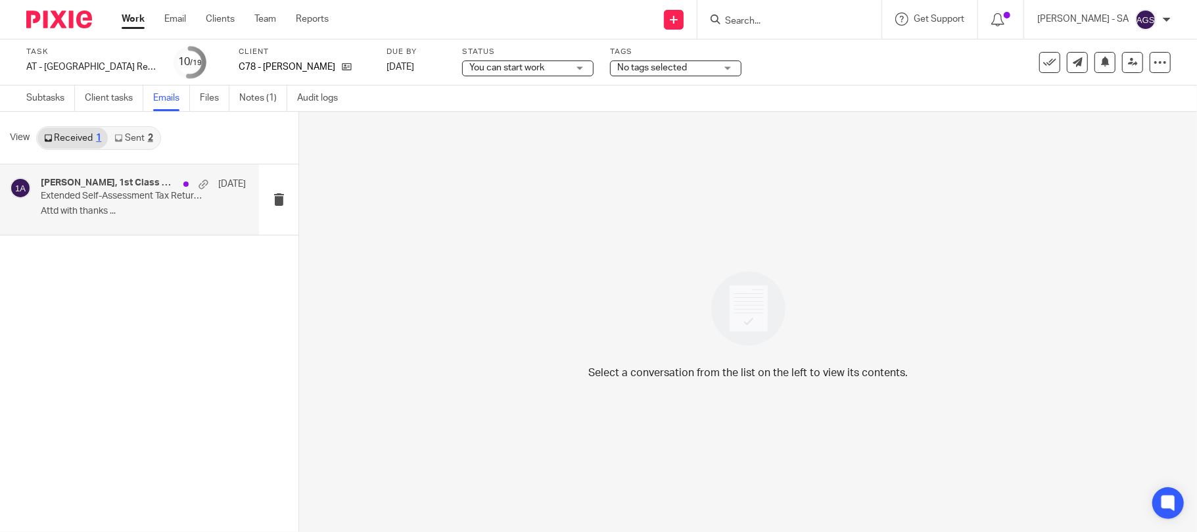
click at [93, 201] on p "Extended Self-Assessment Tax Return Questionnaire" at bounding box center [123, 196] width 164 height 11
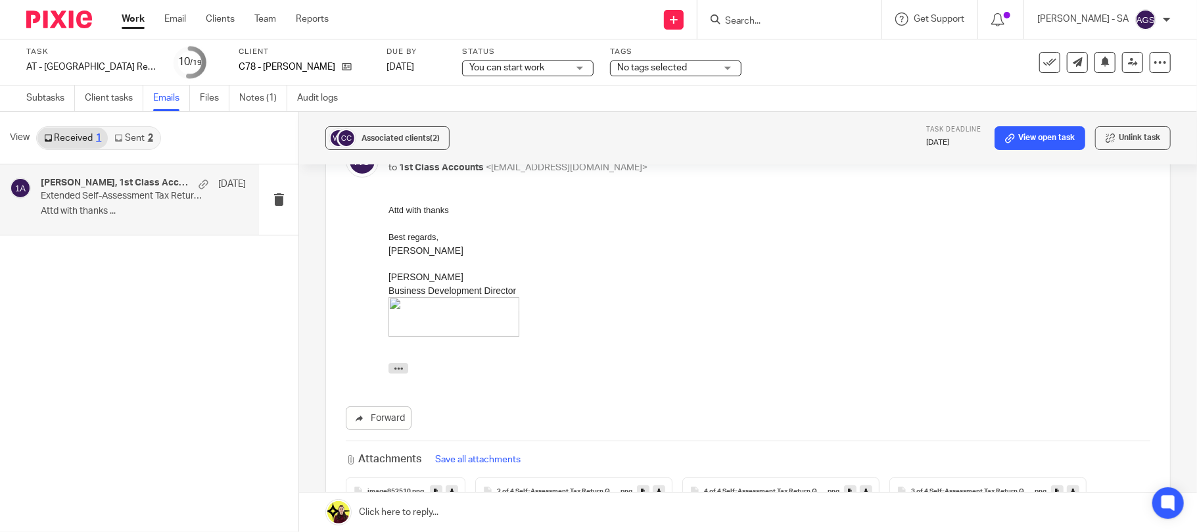
scroll to position [350, 0]
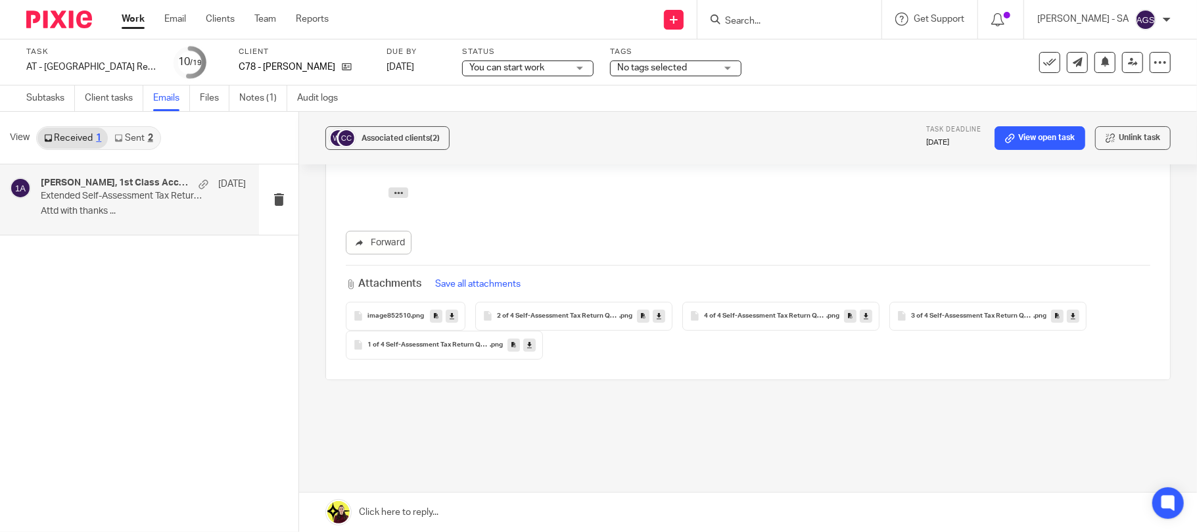
click at [433, 343] on span "1 of 4 Self-Assessment Tax Return Questionnaire 2024-25 (from 06th April 2024 t…" at bounding box center [429, 345] width 122 height 8
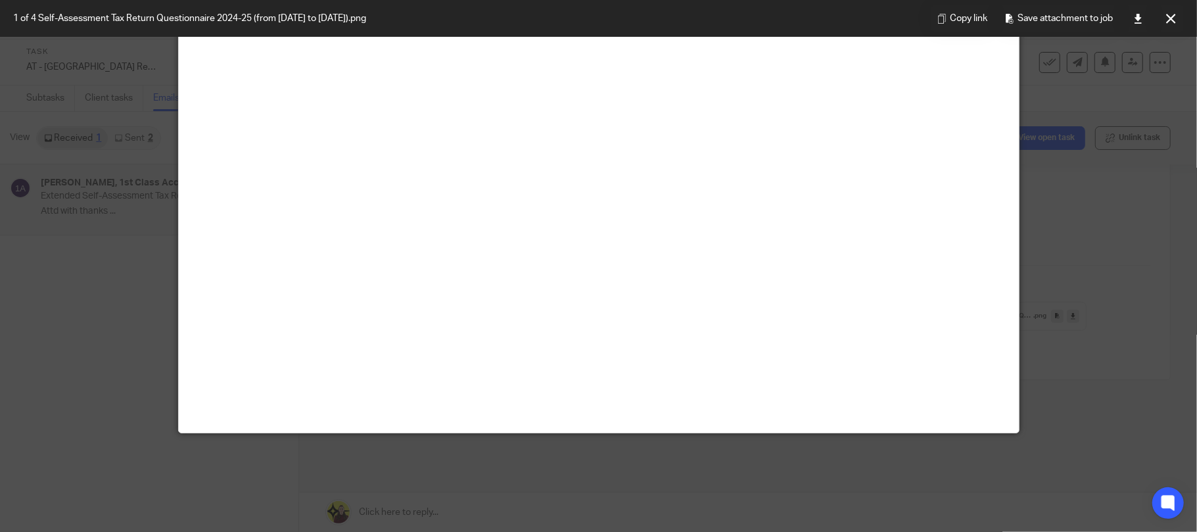
scroll to position [822, 0]
click at [1161, 18] on button at bounding box center [1171, 18] width 26 height 26
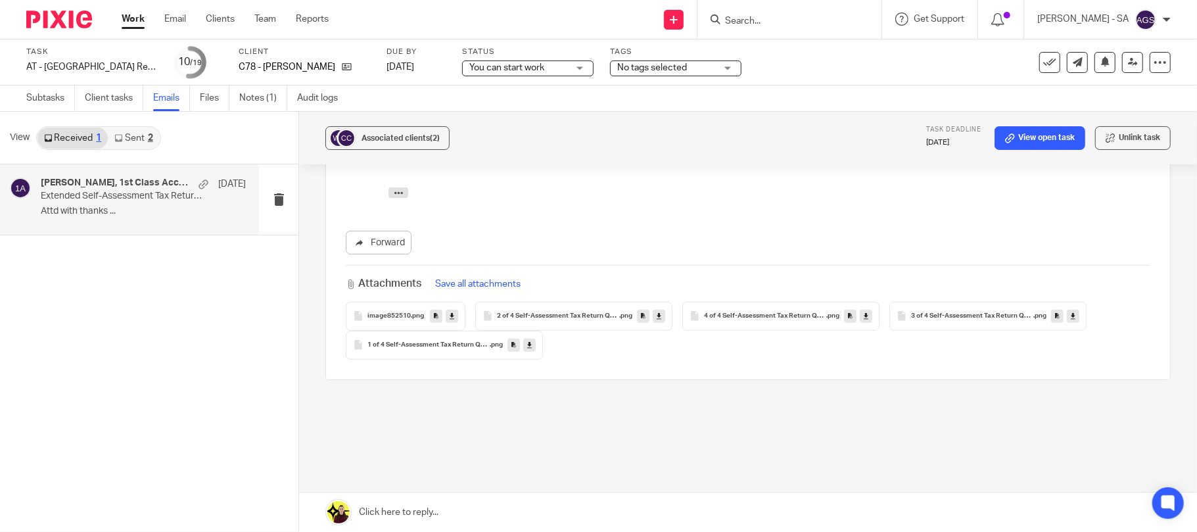
click at [529, 322] on div "2 of 4 Self-Assessment Tax Return Questionnaire 2024-25 (from 06th April 2024 t…" at bounding box center [573, 316] width 197 height 29
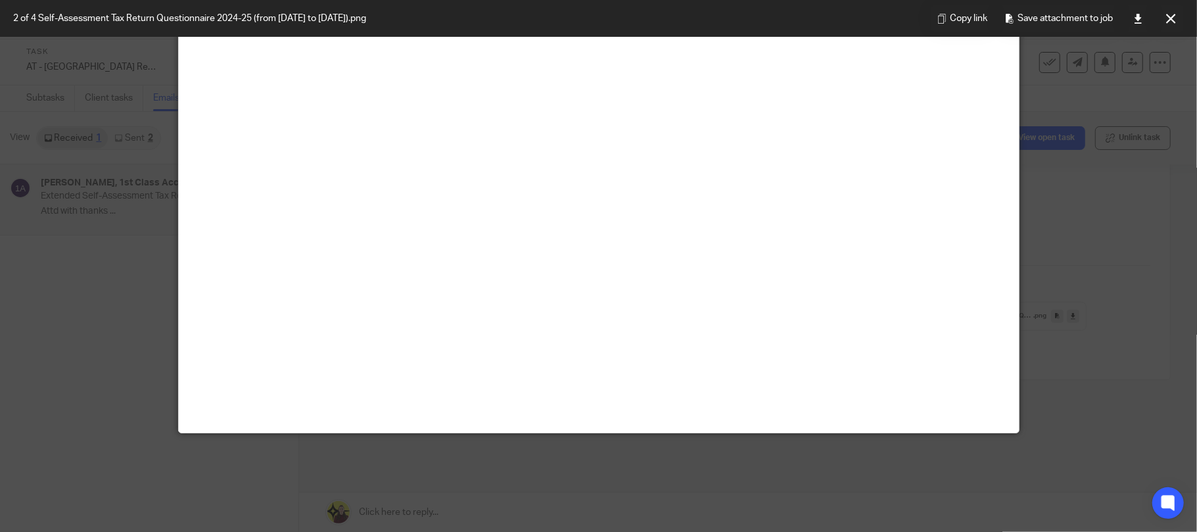
scroll to position [701, 0]
click at [1169, 16] on icon at bounding box center [1171, 19] width 10 height 10
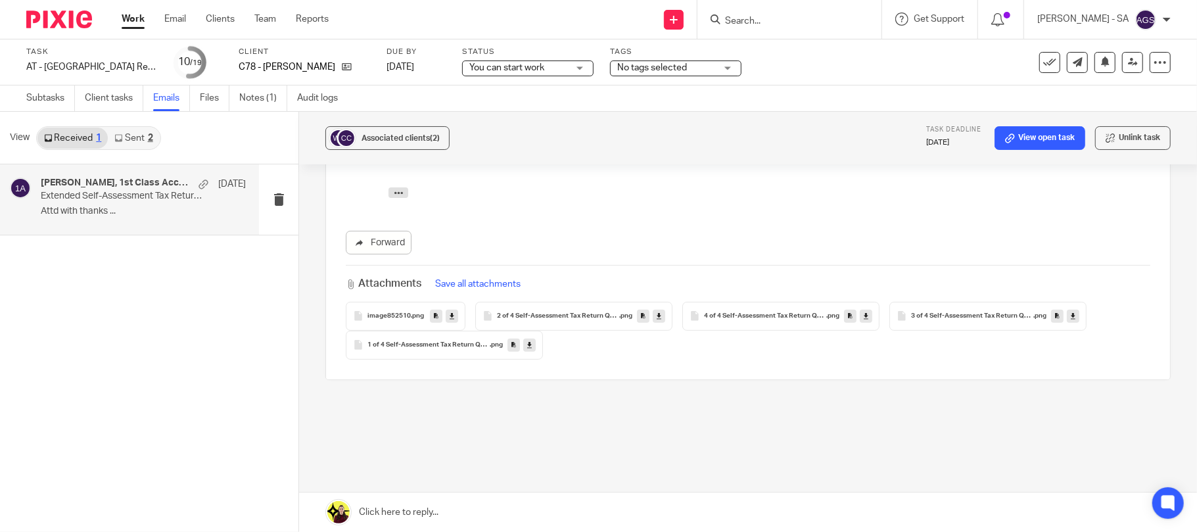
click at [976, 320] on span "3 of 4 Self-Assessment Tax Return Questionnaire 2024-25 (from 06th April 2024 t…" at bounding box center [972, 316] width 122 height 8
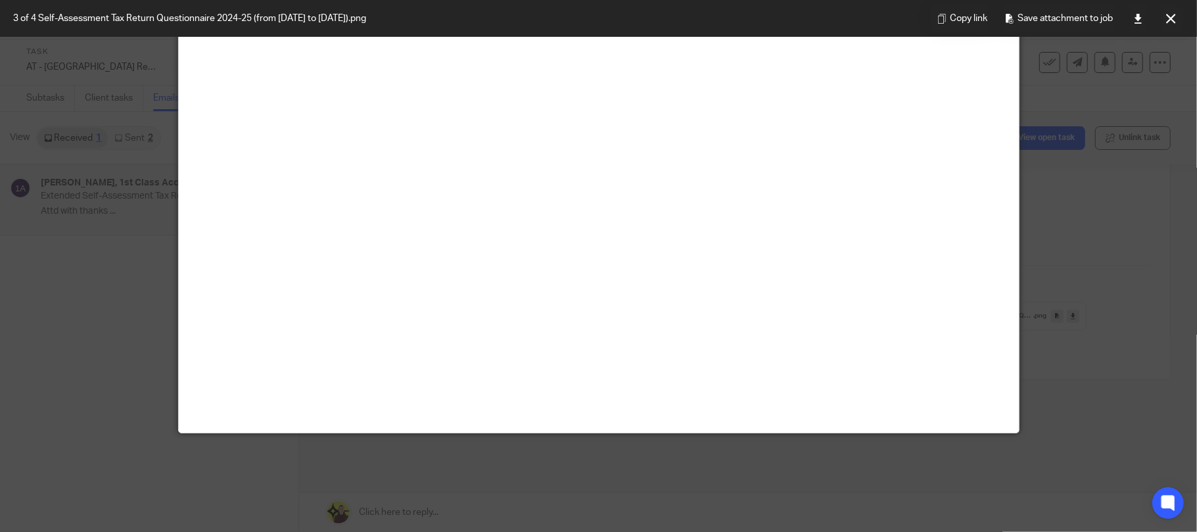
scroll to position [822, 0]
click at [1171, 12] on button at bounding box center [1171, 18] width 26 height 26
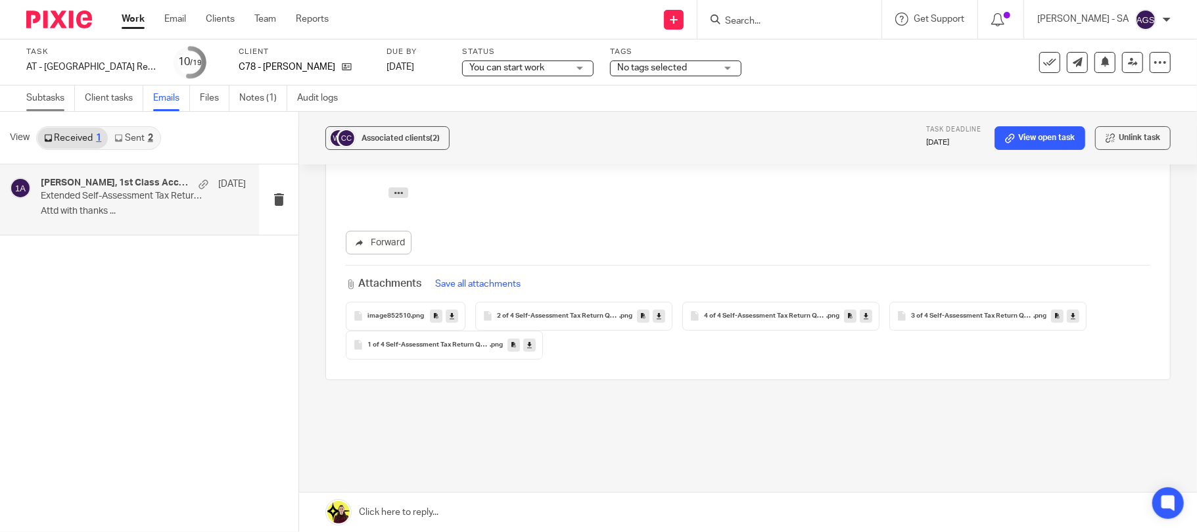
click at [27, 99] on link "Subtasks" at bounding box center [50, 98] width 49 height 26
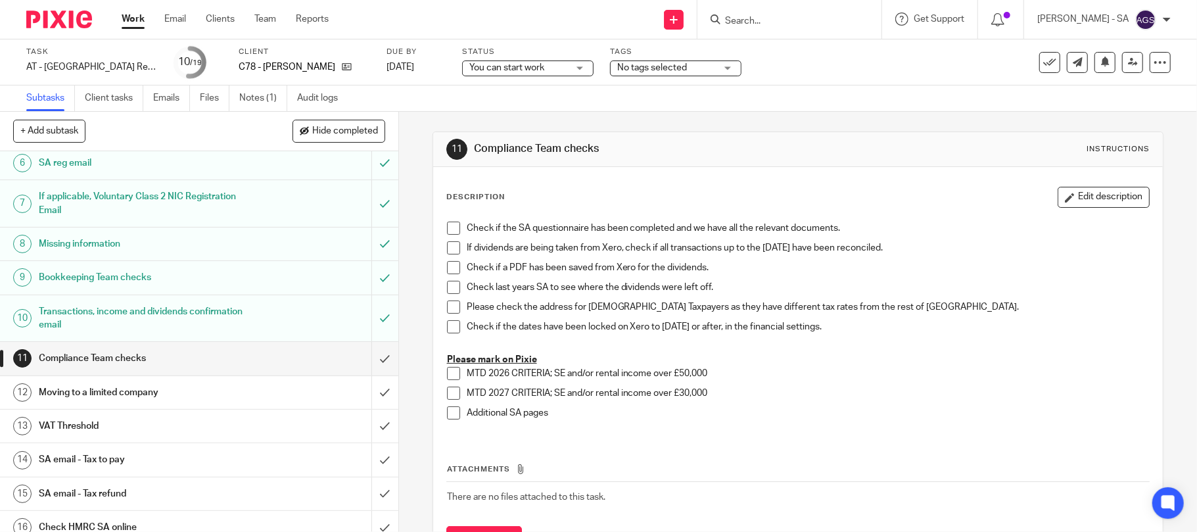
scroll to position [175, 0]
click at [51, 282] on h1 "Bookkeeping Team checks" at bounding box center [145, 276] width 213 height 20
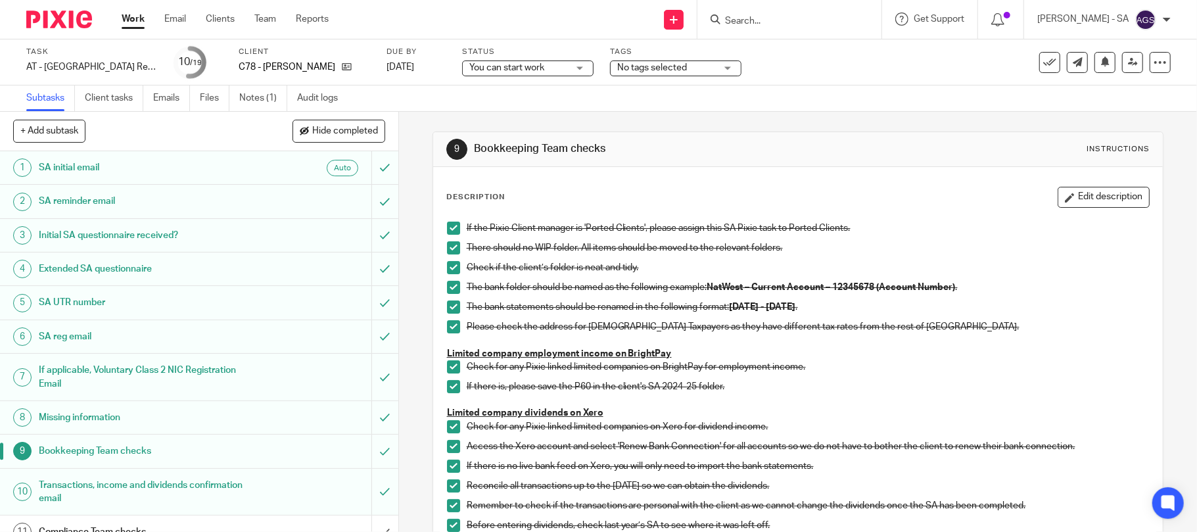
scroll to position [282, 0]
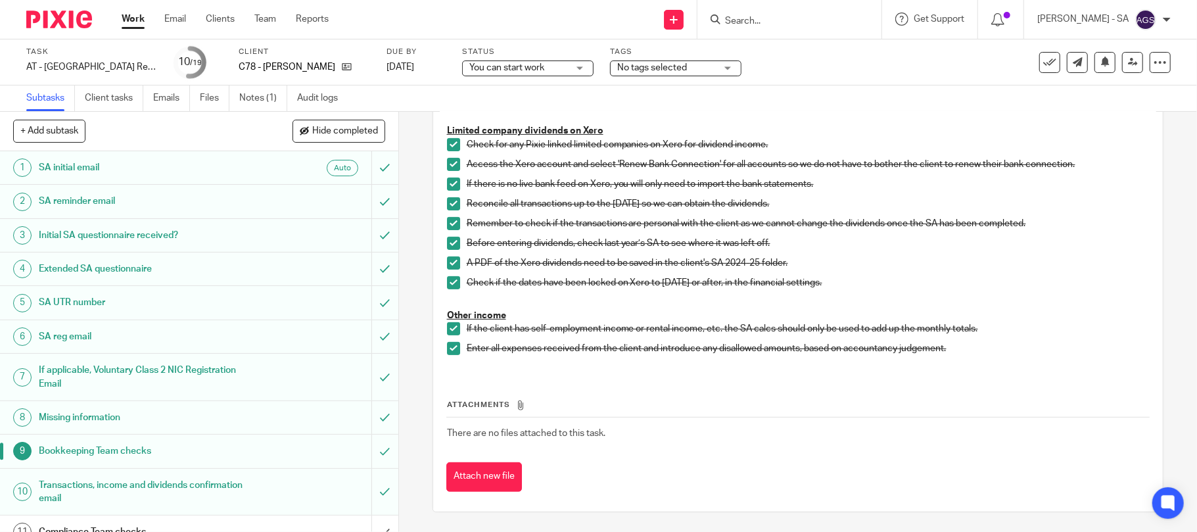
click at [67, 303] on h1 "SA UTR number" at bounding box center [145, 303] width 213 height 20
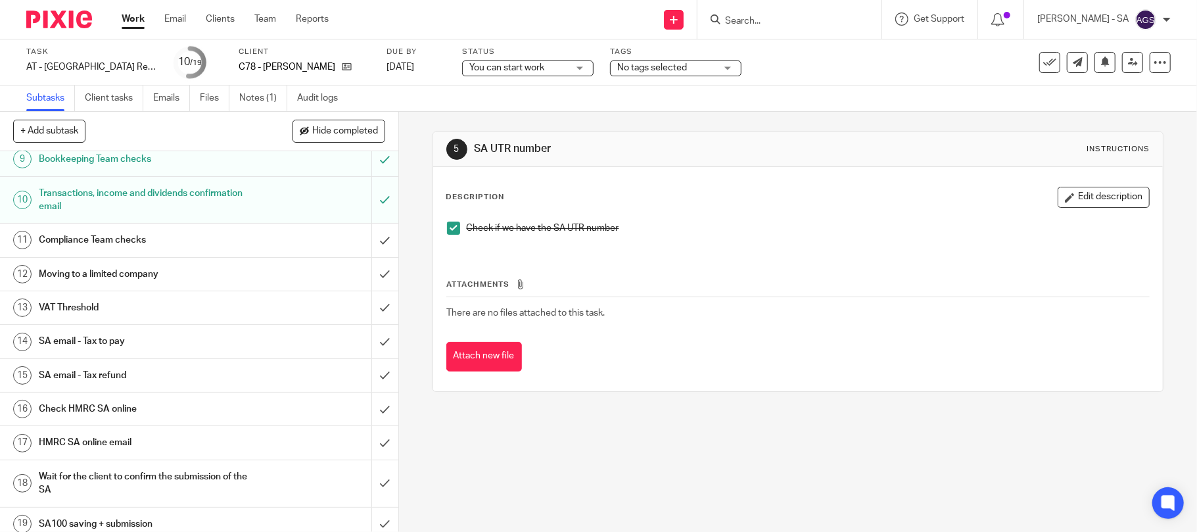
scroll to position [305, 0]
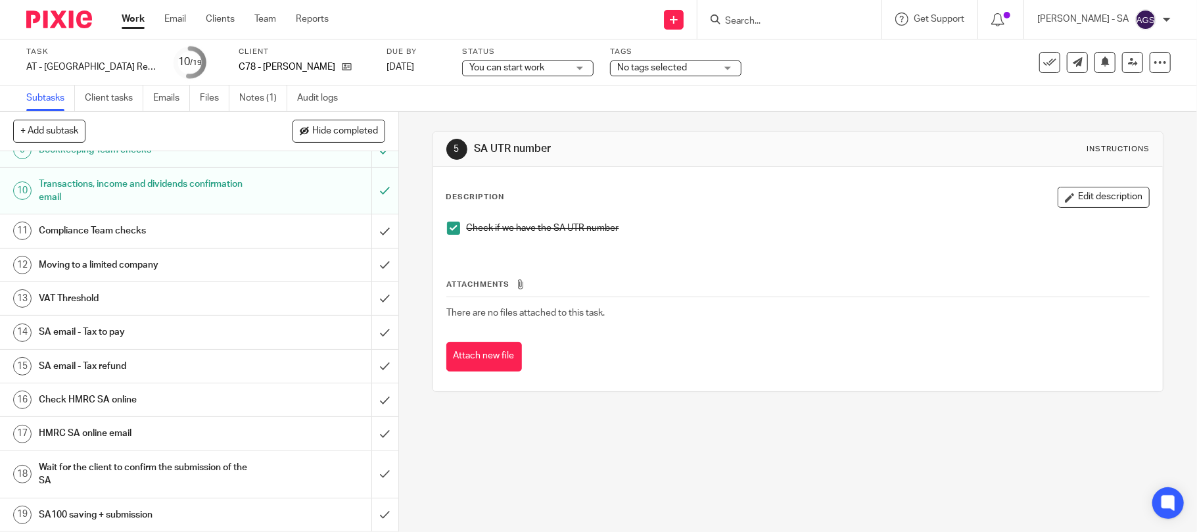
click at [109, 327] on h1 "SA email - Tax to pay" at bounding box center [145, 332] width 213 height 20
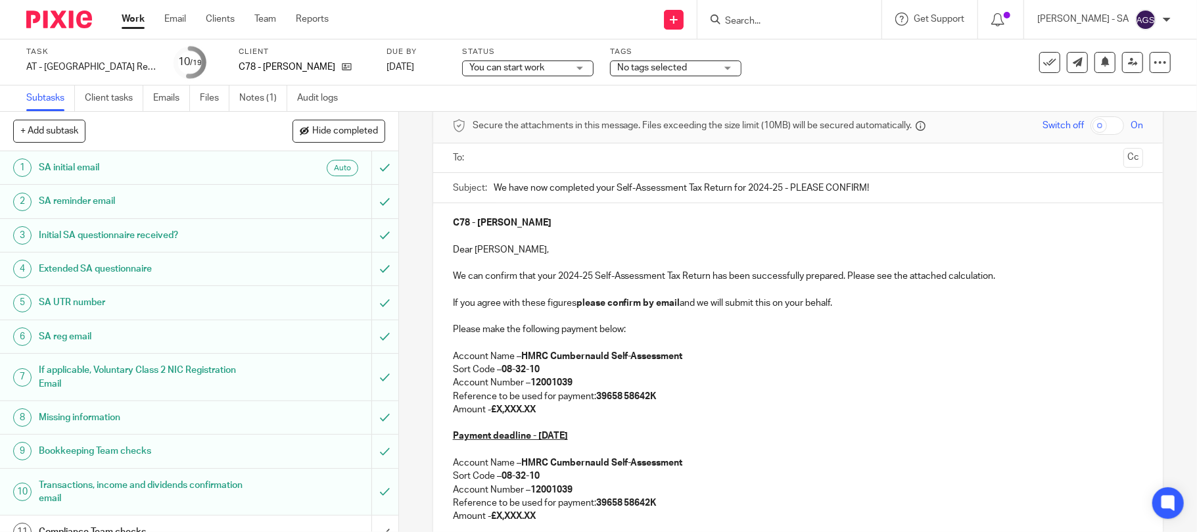
scroll to position [87, 0]
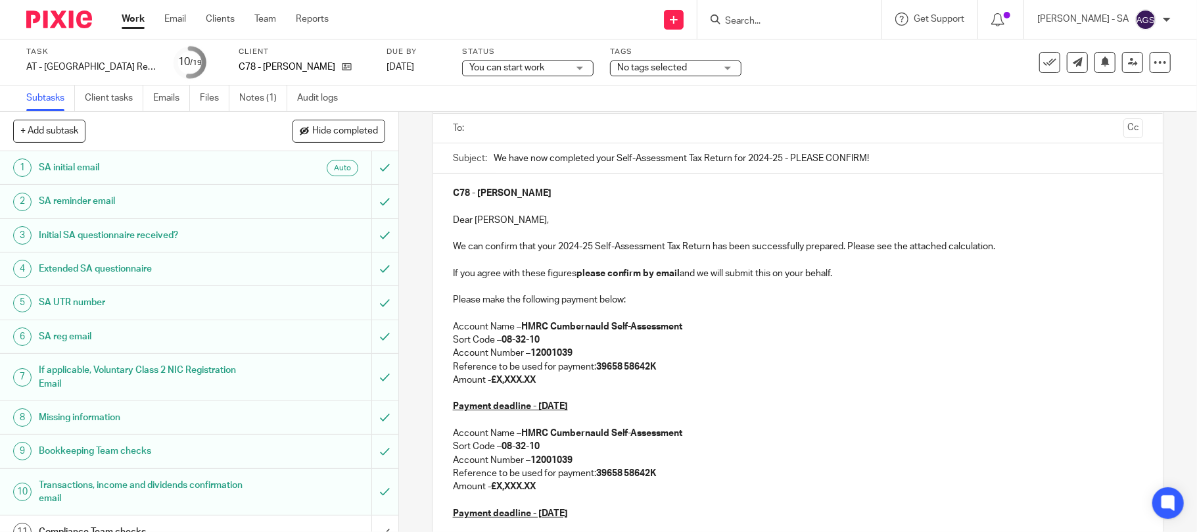
click at [550, 381] on p "Amount - £X,XXX.XX" at bounding box center [798, 379] width 691 height 13
click at [554, 493] on p at bounding box center [798, 499] width 691 height 13
click at [551, 493] on p at bounding box center [798, 499] width 691 height 13
click at [546, 489] on p "Amount - £X,XXX.XX" at bounding box center [798, 486] width 691 height 13
click at [502, 383] on p "Amount - £" at bounding box center [798, 379] width 691 height 13
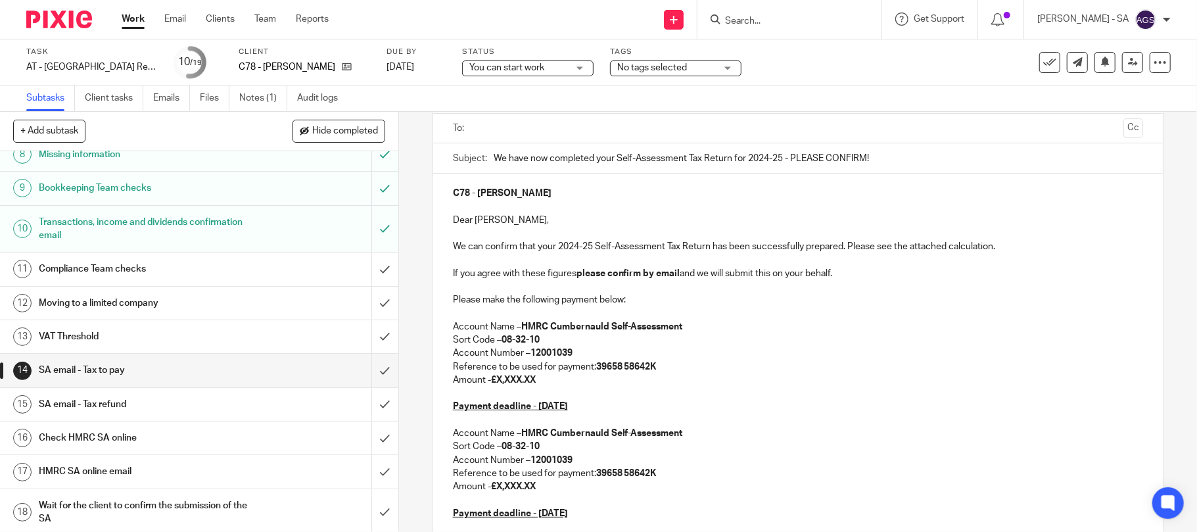
scroll to position [305, 0]
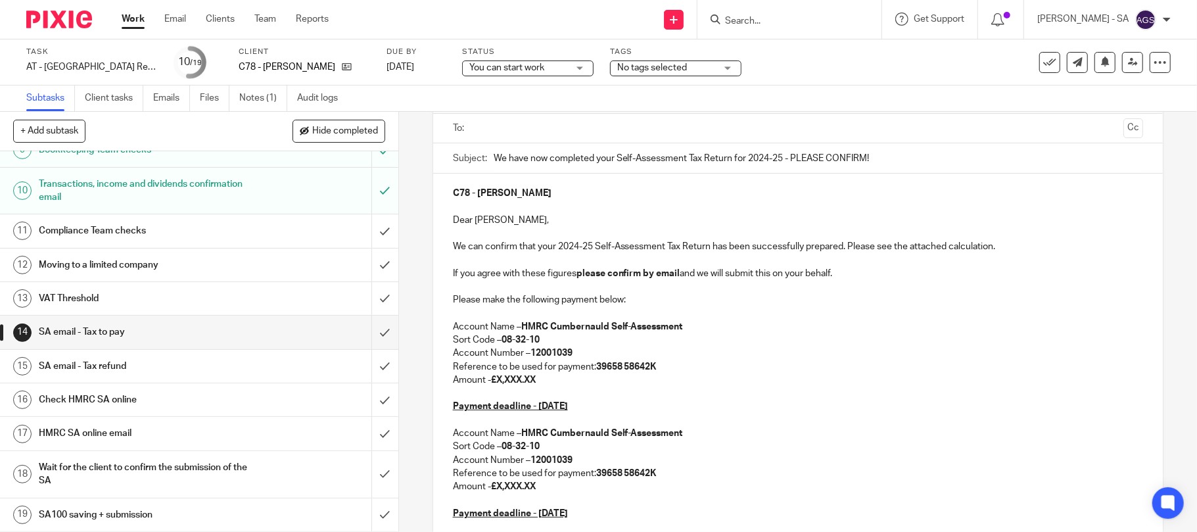
click at [122, 364] on h1 "SA email - Tax refund" at bounding box center [145, 366] width 213 height 20
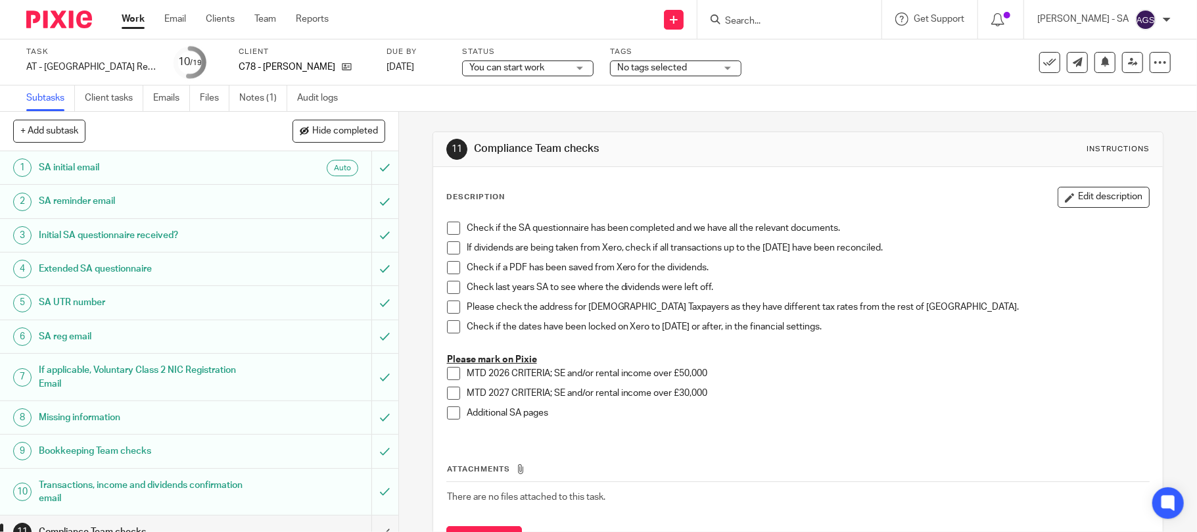
click at [530, 67] on span "You can start work" at bounding box center [506, 67] width 75 height 9
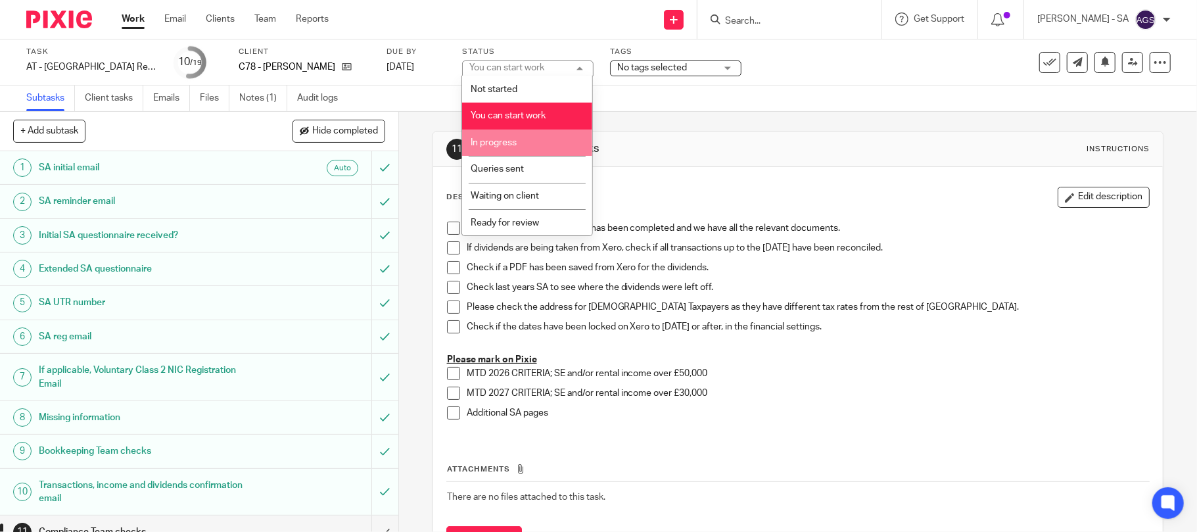
click at [537, 135] on li "In progress" at bounding box center [527, 143] width 130 height 27
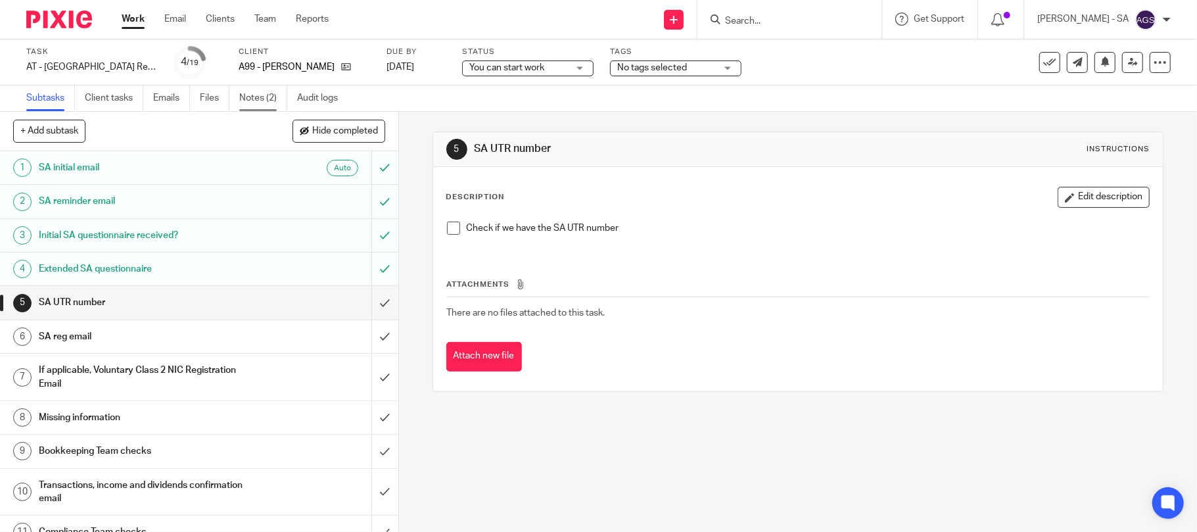
click at [252, 97] on link "Notes (2)" at bounding box center [263, 98] width 48 height 26
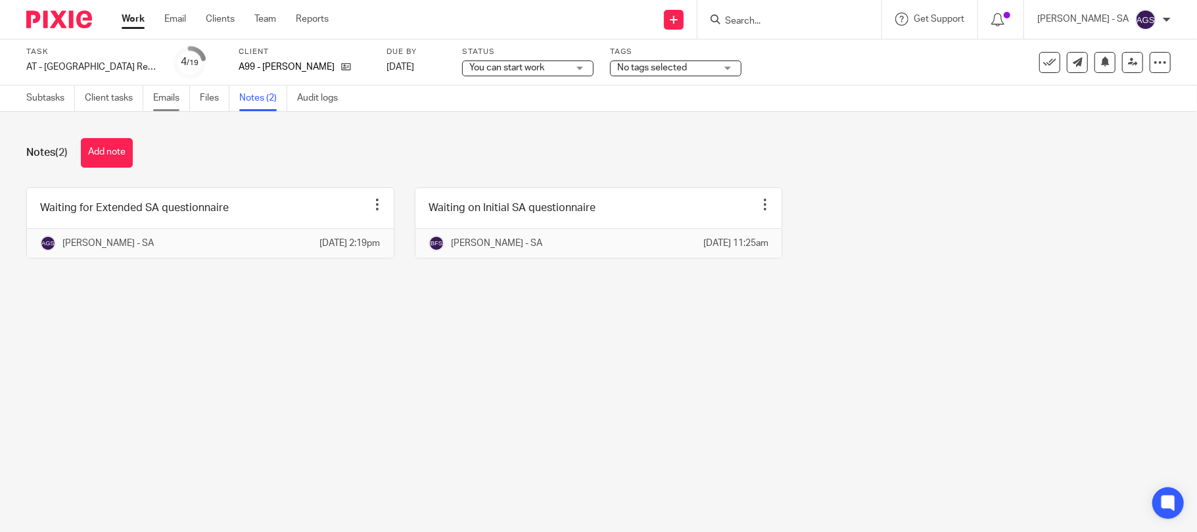
click at [154, 101] on link "Emails" at bounding box center [171, 98] width 37 height 26
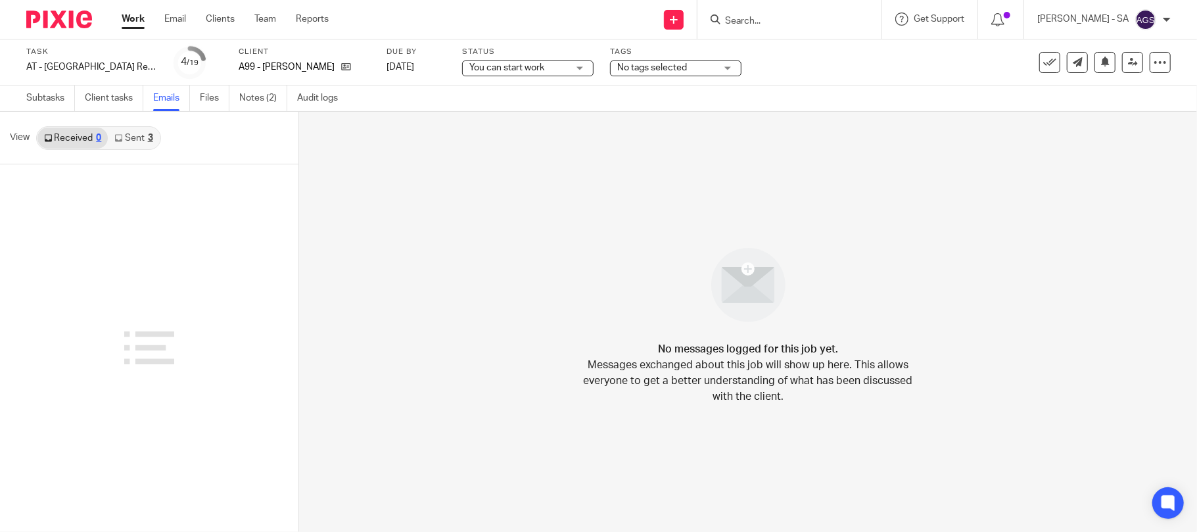
click at [130, 137] on link "Sent 3" at bounding box center [133, 138] width 51 height 21
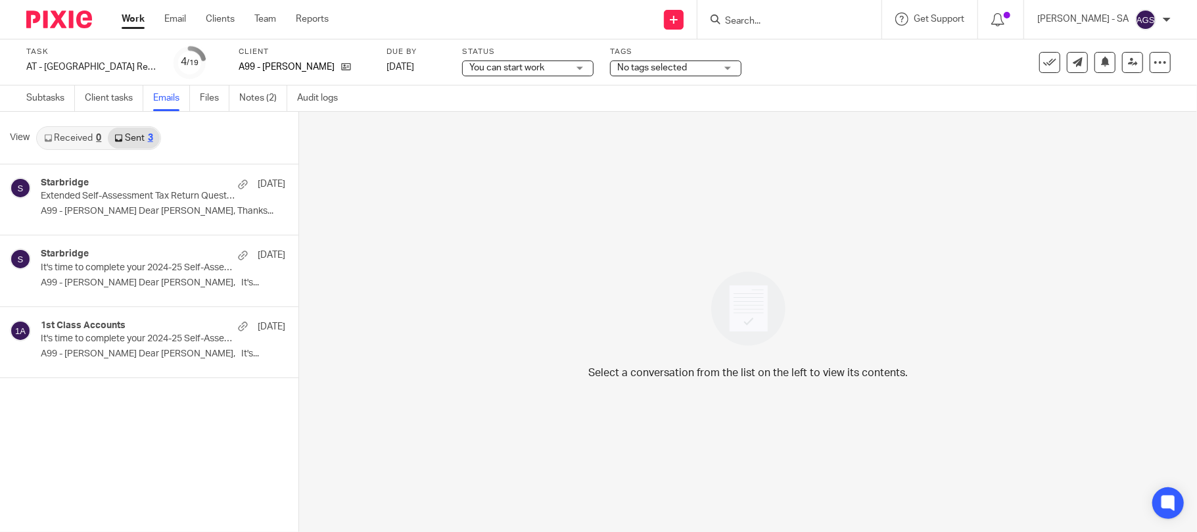
click at [87, 132] on link "Received 0" at bounding box center [72, 138] width 70 height 21
